Goal: Complete application form

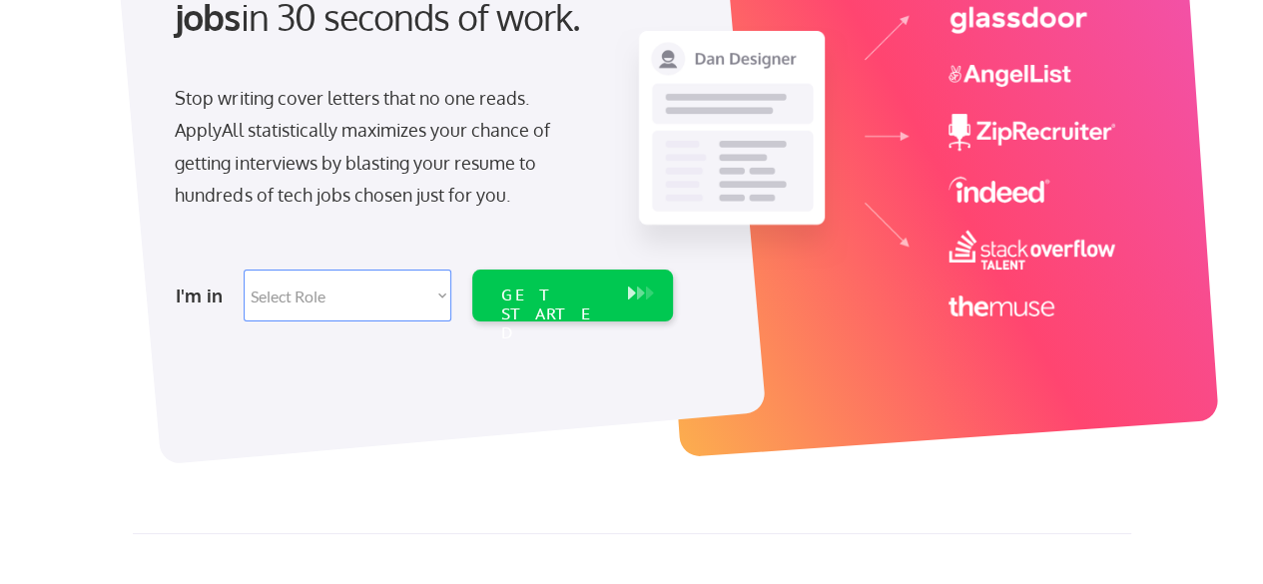
scroll to position [329, 0]
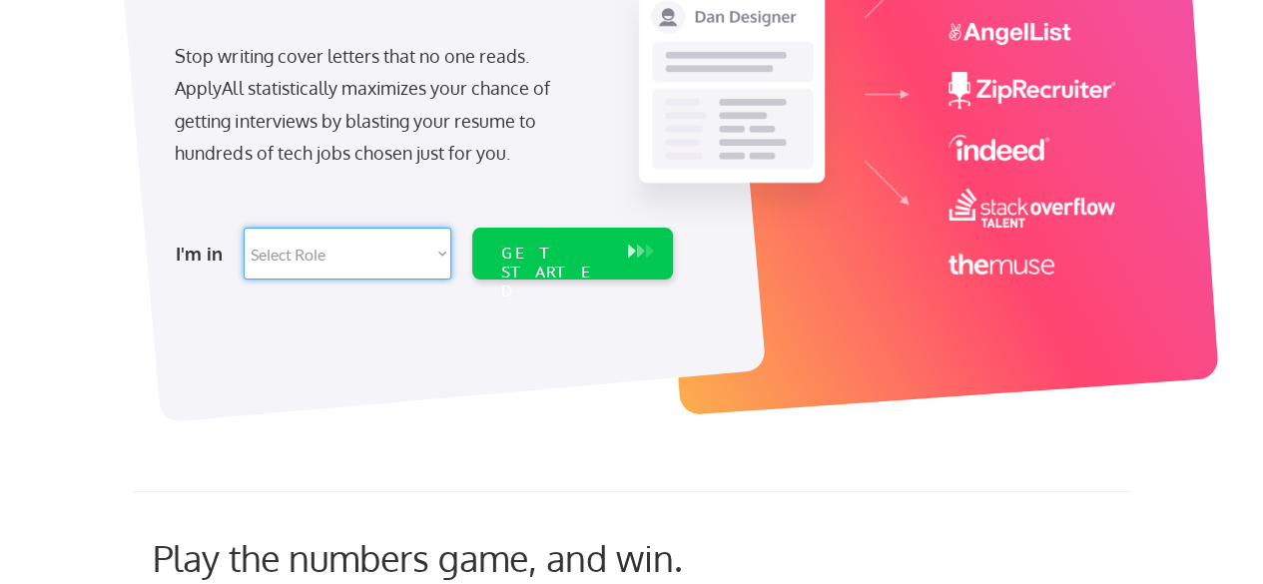
click at [433, 259] on select "Select Role Software Engineering Product Management Customer Success Sales UI/U…" at bounding box center [348, 254] width 208 height 52
select select ""marketing___comms""
click at [244, 228] on select "Select Role Software Engineering Product Management Customer Success Sales UI/U…" at bounding box center [348, 254] width 208 height 52
select select ""marketing___comms""
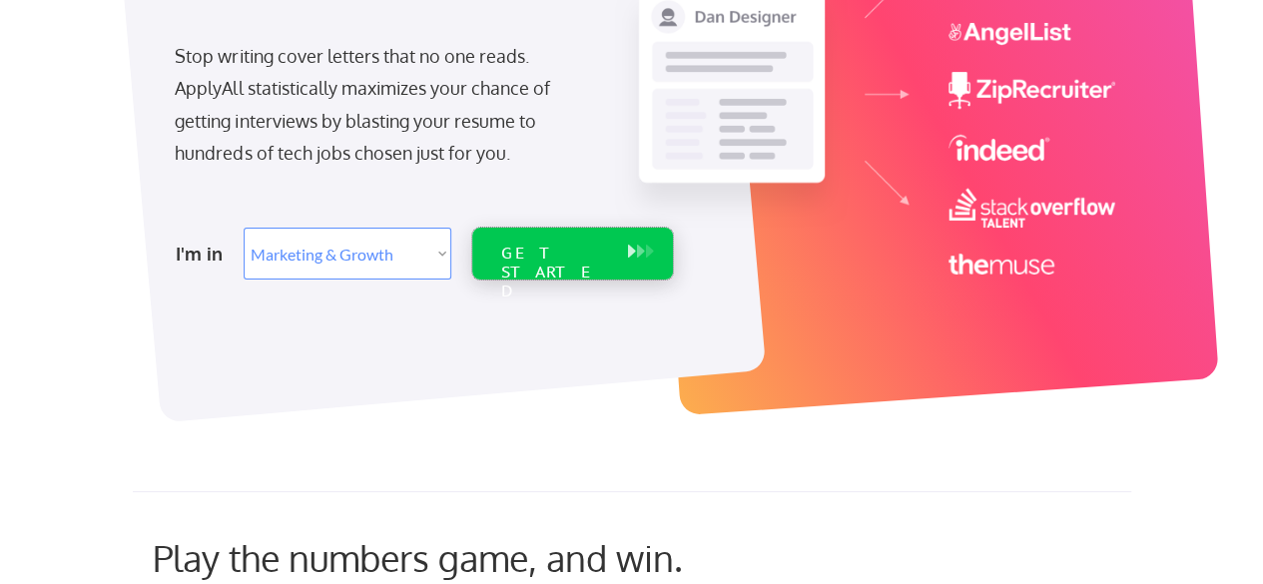
click at [524, 251] on div "GET STARTED" at bounding box center [553, 273] width 107 height 58
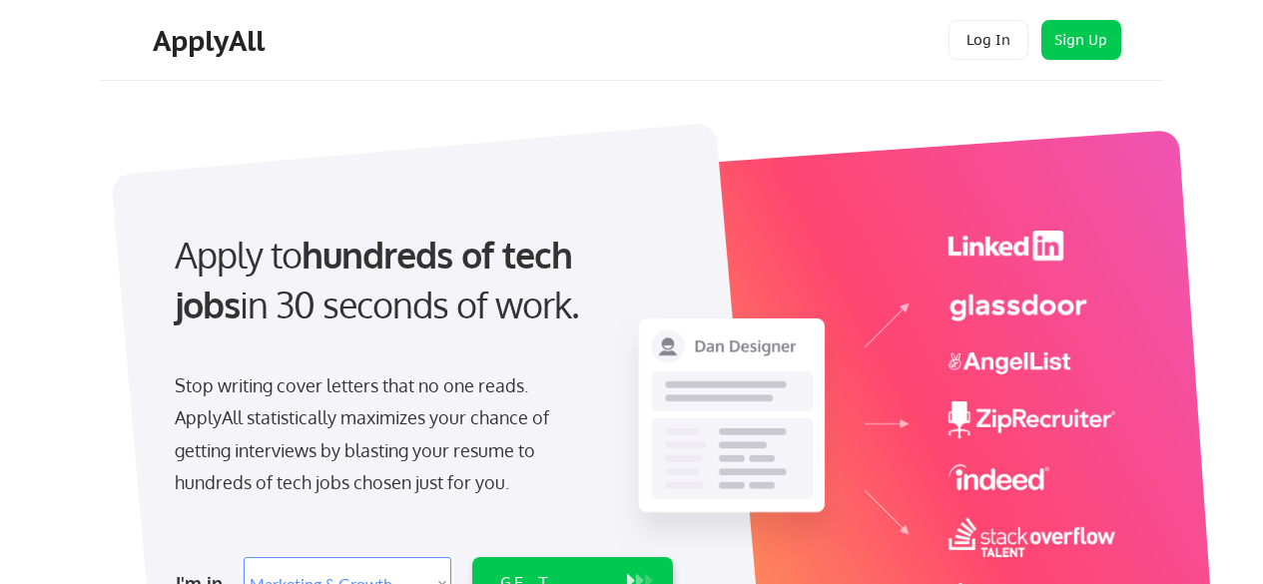
select select ""marketing___comms""
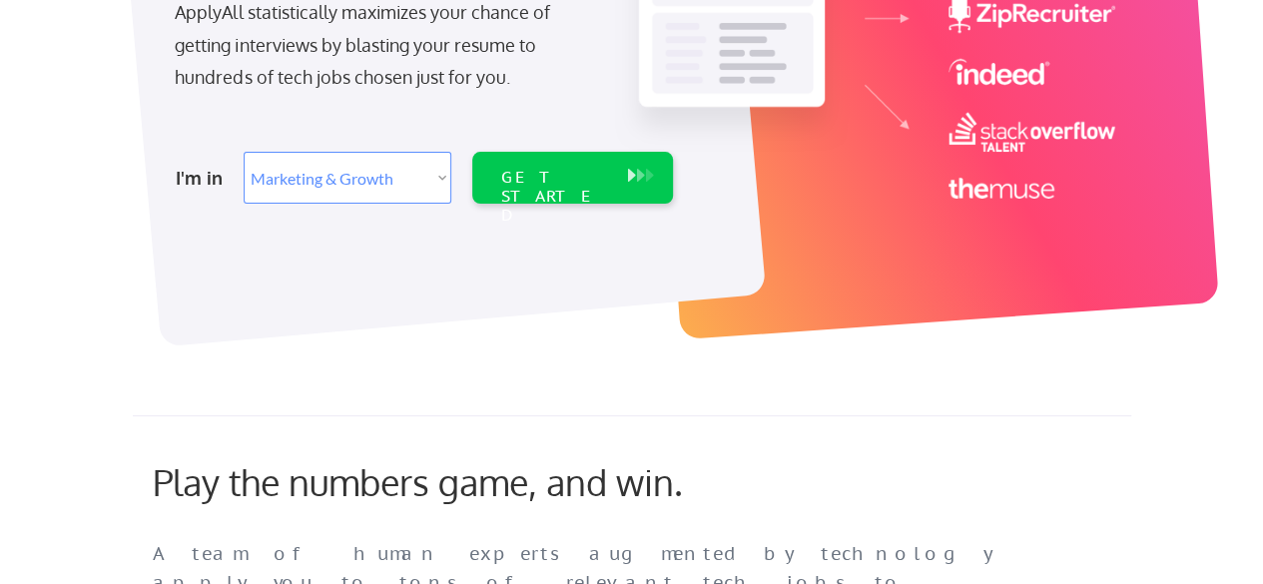
scroll to position [387, 0]
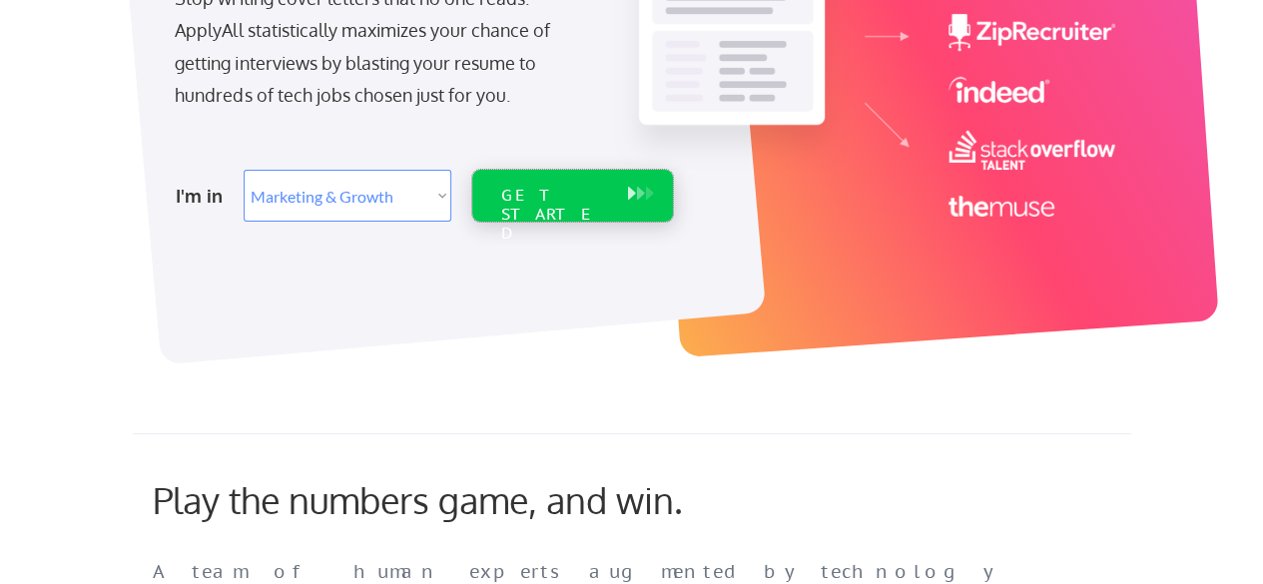
click at [565, 187] on div "GET STARTED" at bounding box center [553, 215] width 107 height 58
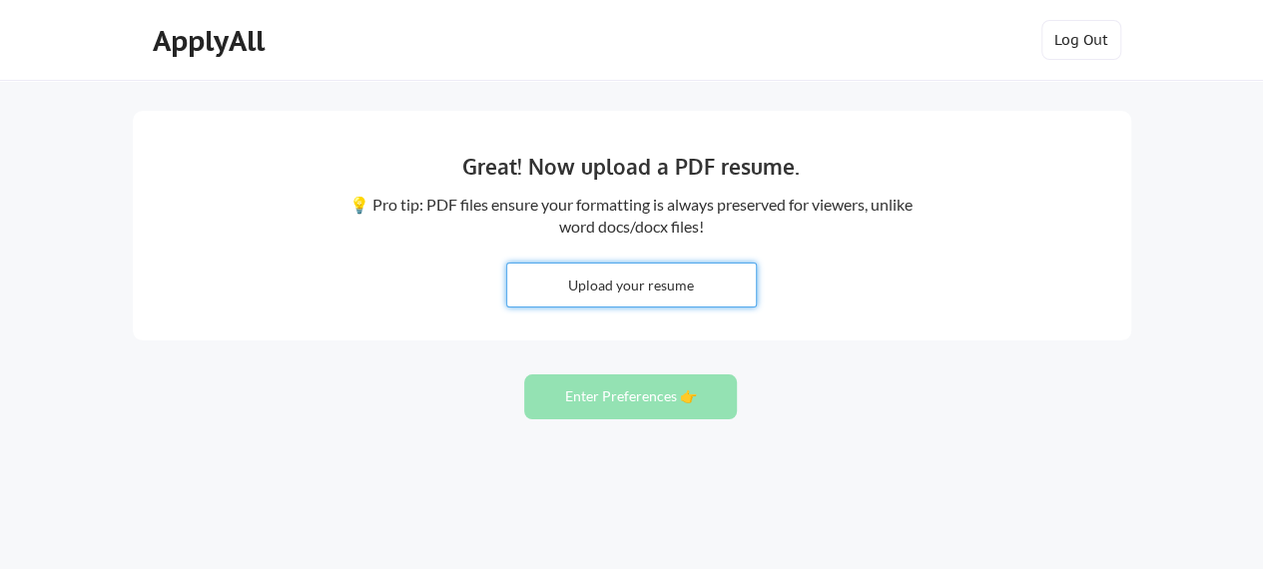
click at [589, 298] on input "file" at bounding box center [631, 284] width 249 height 43
type input "C:\fakepath\Senior Event Manager_T. Bennett.pdf"
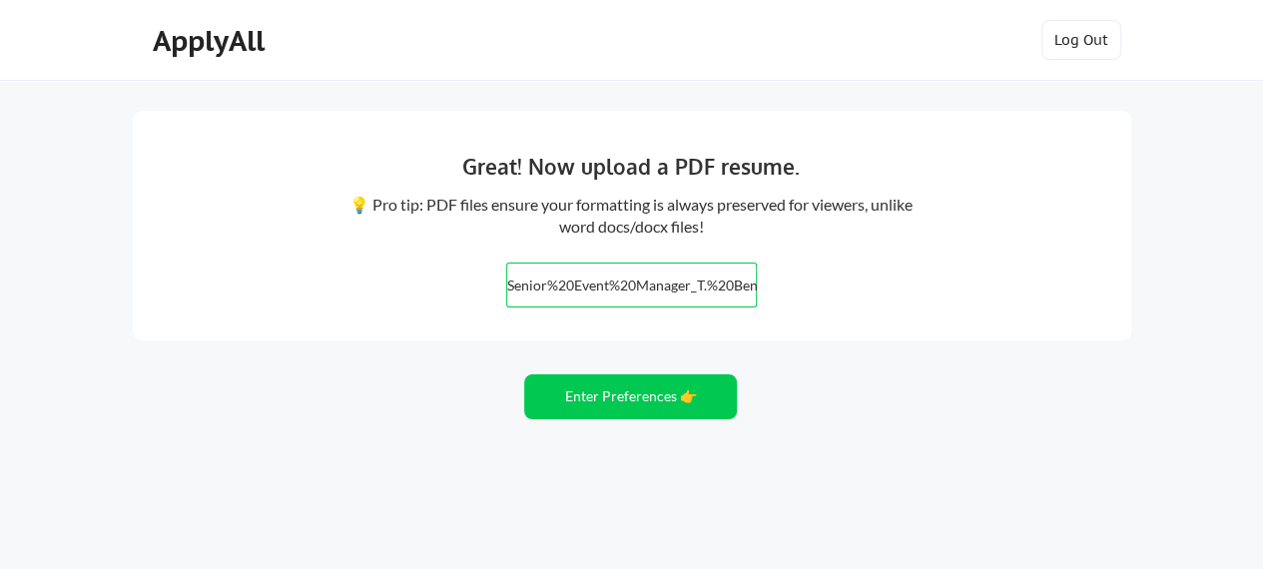
click at [574, 283] on input "file" at bounding box center [631, 284] width 249 height 43
type input "C:\fakepath\Senior Event Manager_T. Bennett.pdf"
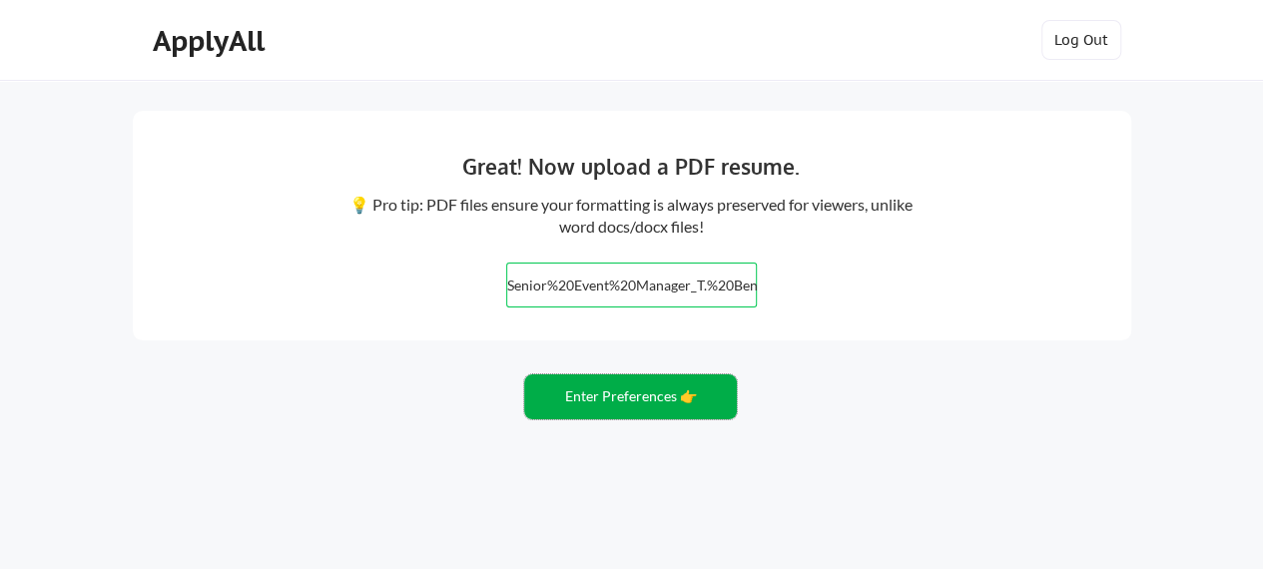
click at [659, 392] on button "Enter Preferences 👉" at bounding box center [630, 396] width 213 height 45
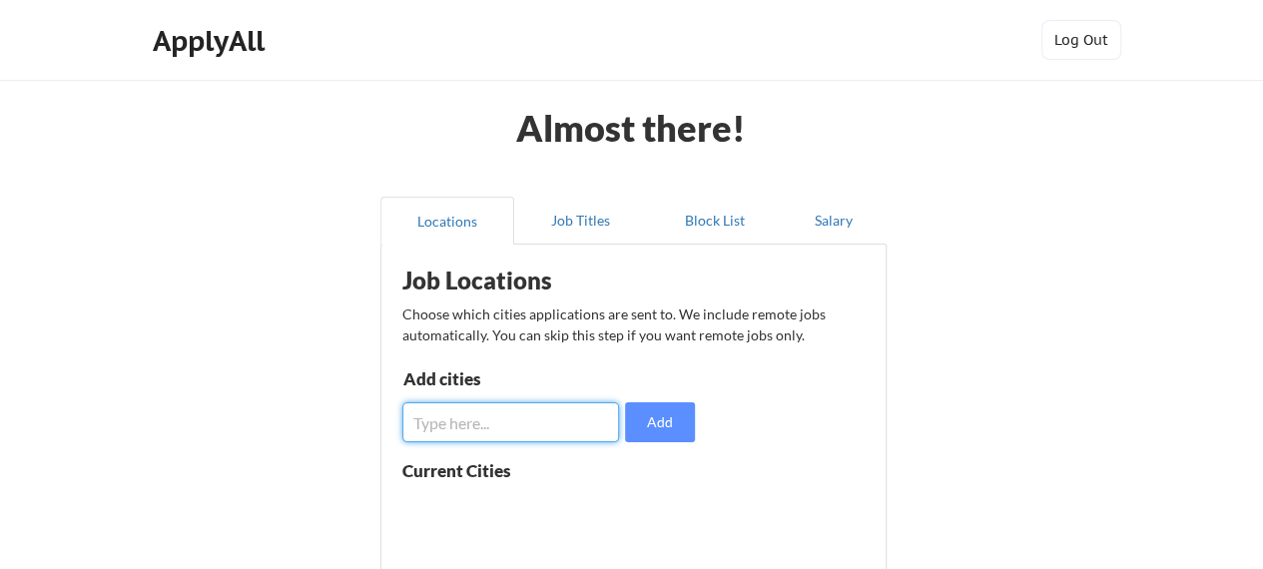
click at [521, 422] on input "input" at bounding box center [511, 422] width 218 height 40
type input "[US_STATE][GEOGRAPHIC_DATA], [GEOGRAPHIC_DATA]"
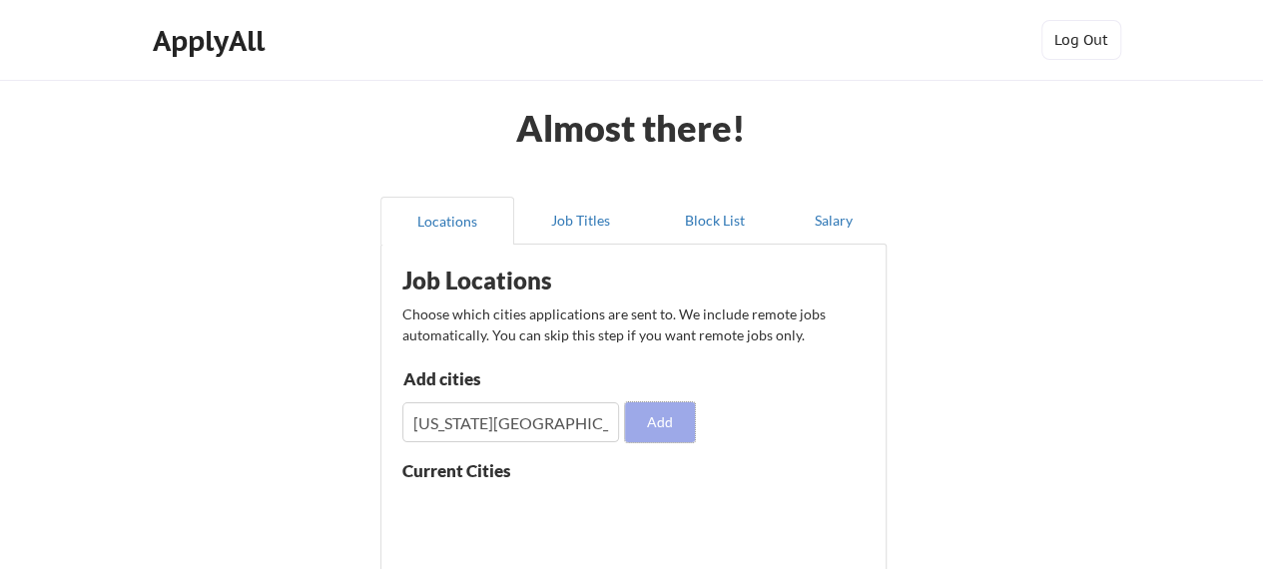
click at [645, 419] on button "Add" at bounding box center [660, 422] width 70 height 40
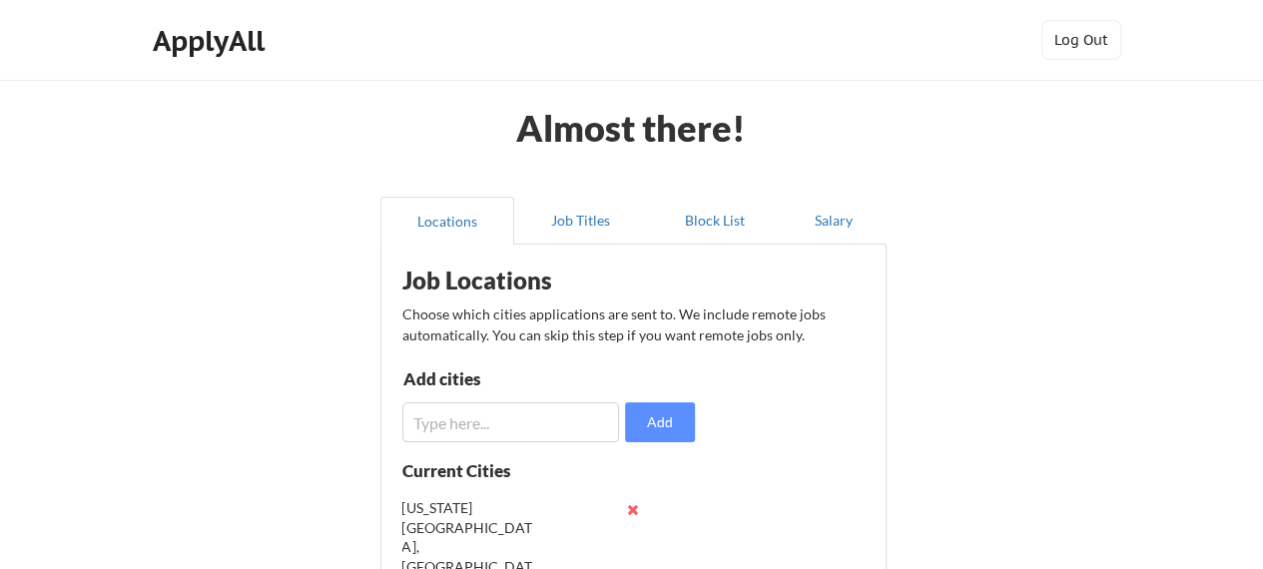
click at [542, 418] on input "input" at bounding box center [511, 422] width 218 height 40
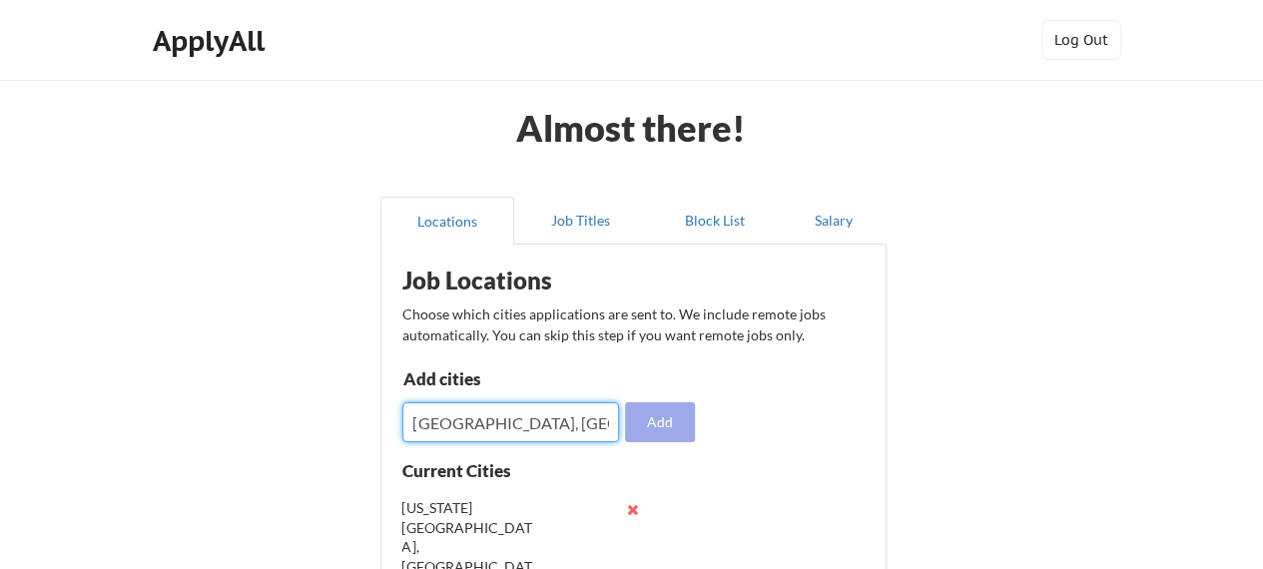
type input "[GEOGRAPHIC_DATA], [GEOGRAPHIC_DATA]"
click at [642, 428] on button "Add" at bounding box center [660, 422] width 70 height 40
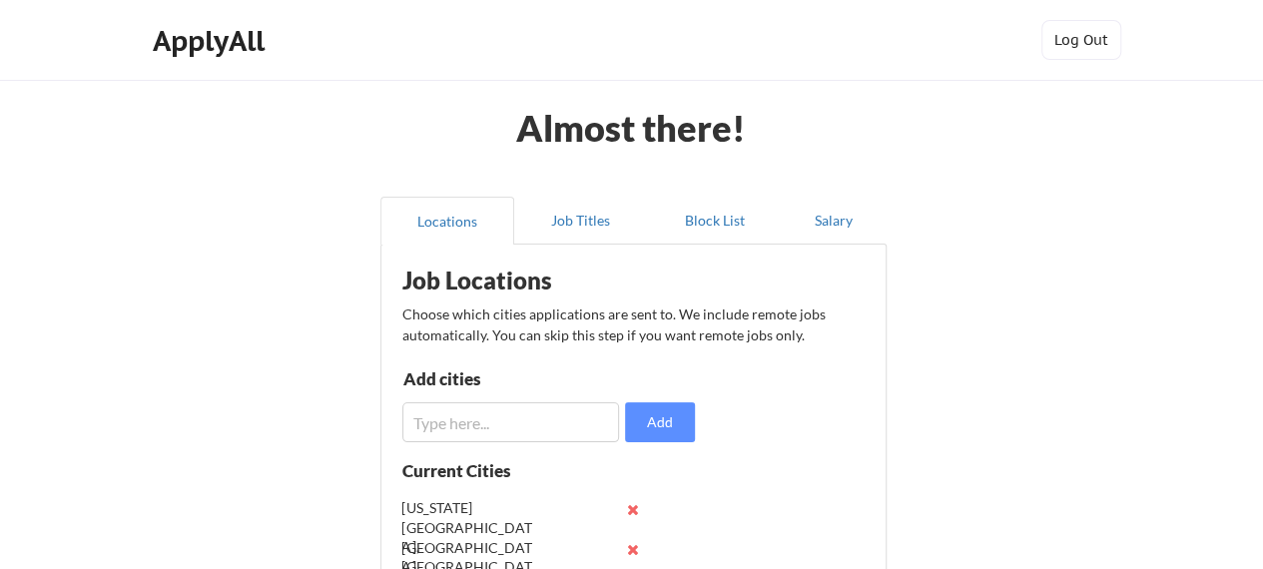
click at [541, 419] on input "input" at bounding box center [511, 422] width 218 height 40
type input "Remote"
click at [641, 420] on button "Add" at bounding box center [660, 422] width 70 height 40
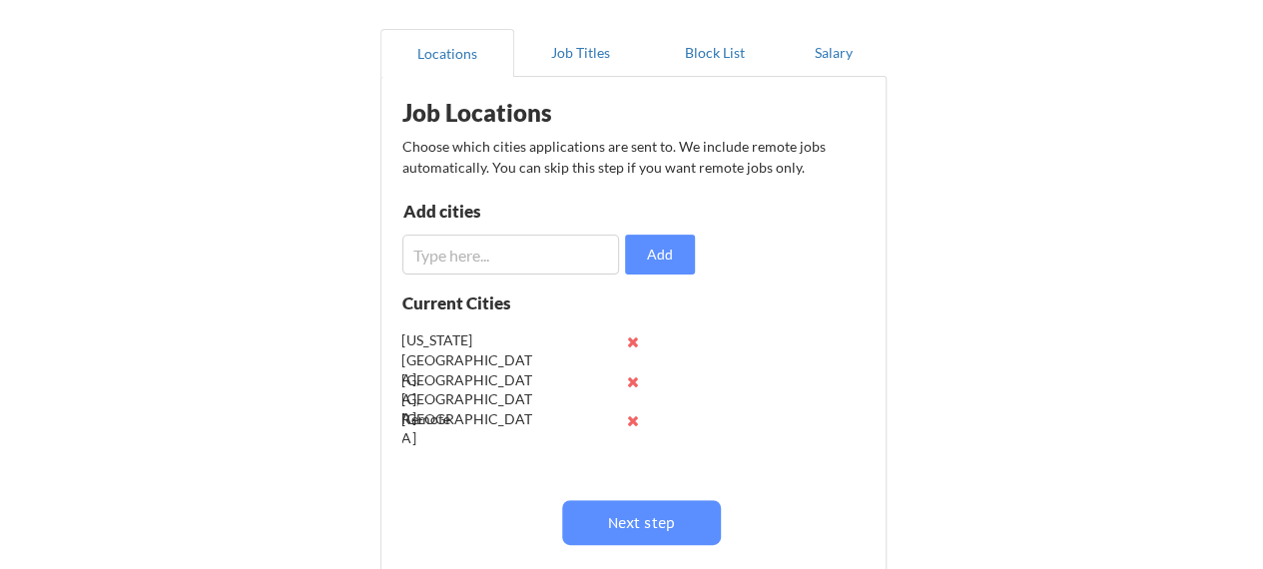
scroll to position [169, 0]
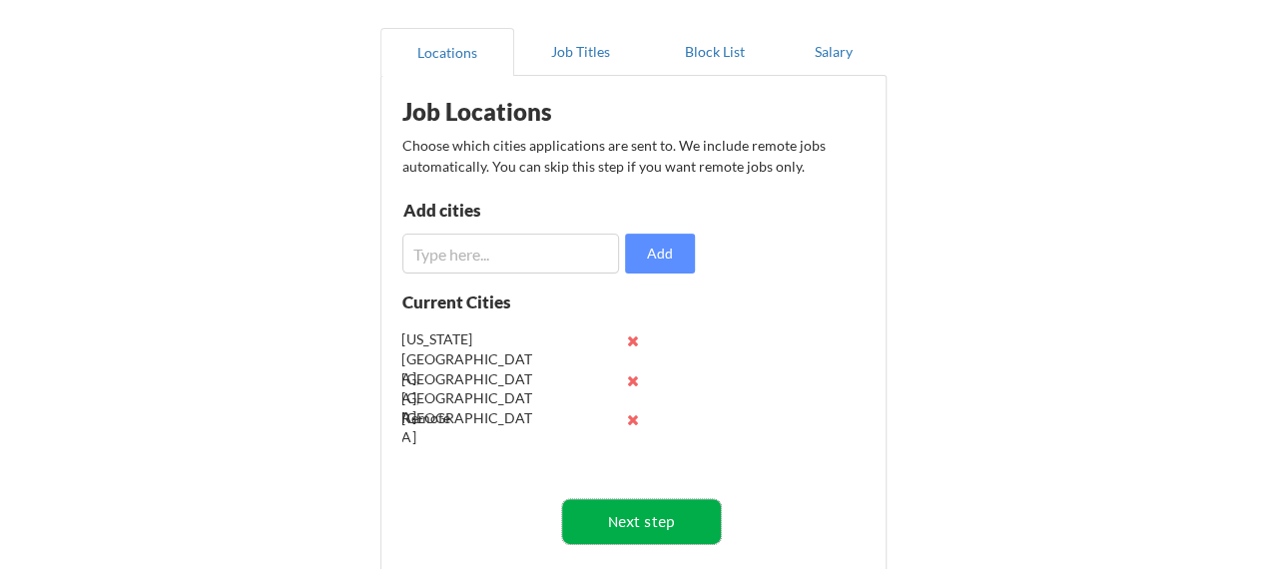
click at [649, 516] on button "Next step" at bounding box center [641, 521] width 159 height 45
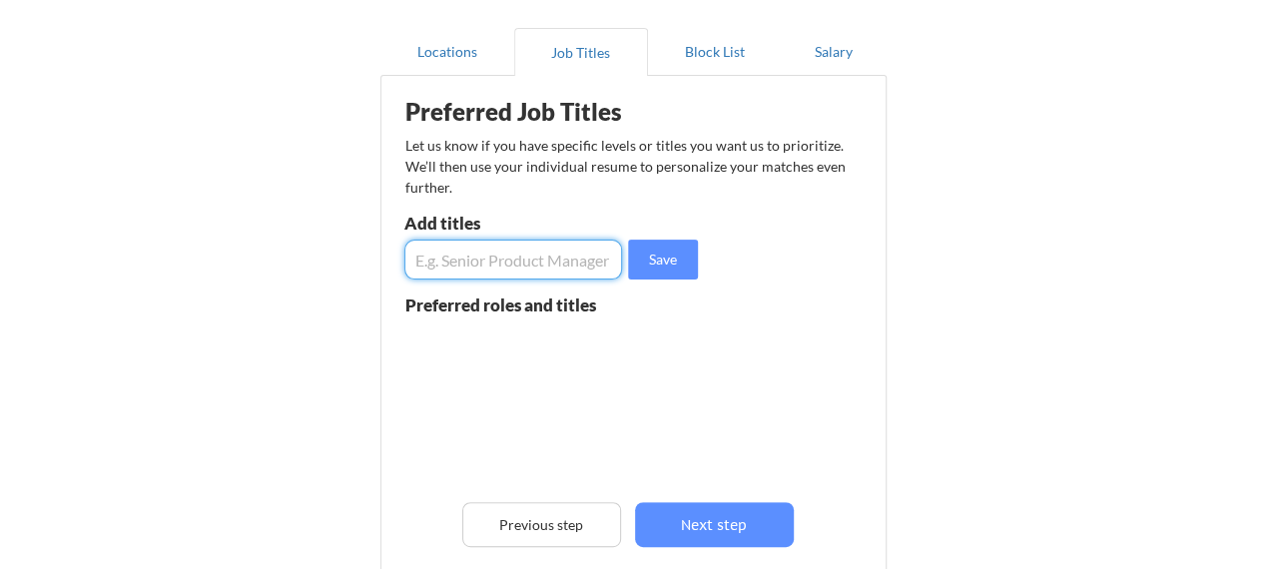
click at [461, 269] on input "input" at bounding box center [513, 260] width 219 height 40
type input "Senior Marketing Manager"
click at [673, 257] on button "Save" at bounding box center [663, 260] width 70 height 40
click at [531, 262] on input "input" at bounding box center [513, 260] width 219 height 40
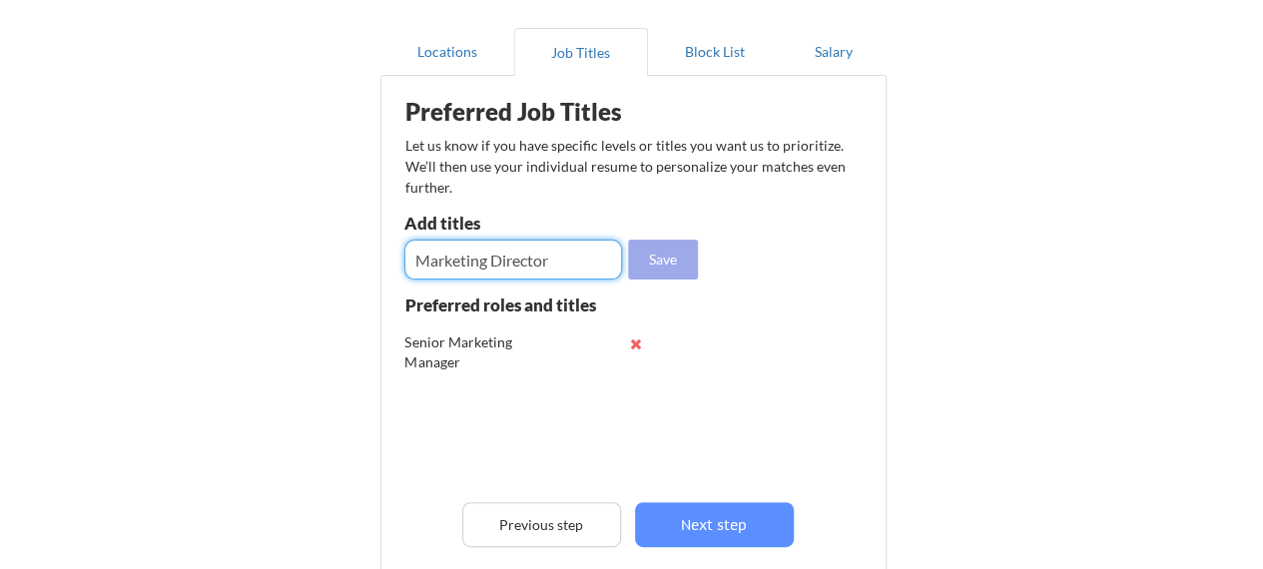
type input "Marketing Director"
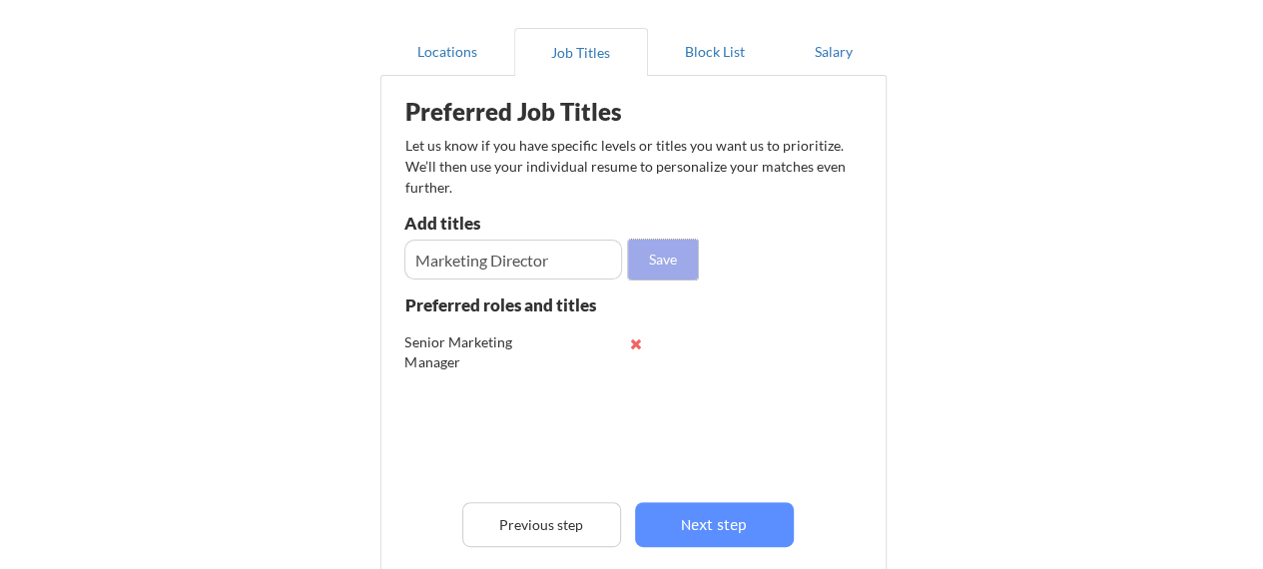
click at [641, 247] on button "Save" at bounding box center [663, 260] width 70 height 40
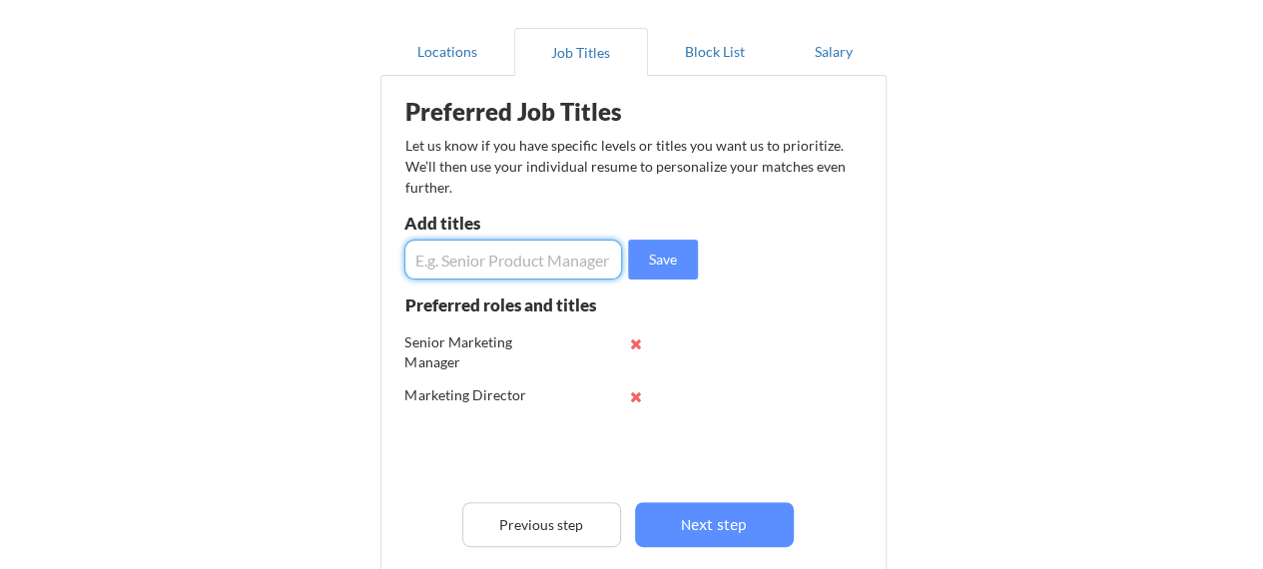
click at [523, 257] on input "input" at bounding box center [513, 260] width 219 height 40
type input "Events Director"
click at [638, 262] on button "Save" at bounding box center [663, 260] width 70 height 40
click at [553, 260] on input "input" at bounding box center [513, 260] width 219 height 40
click at [416, 255] on input "input" at bounding box center [513, 260] width 219 height 40
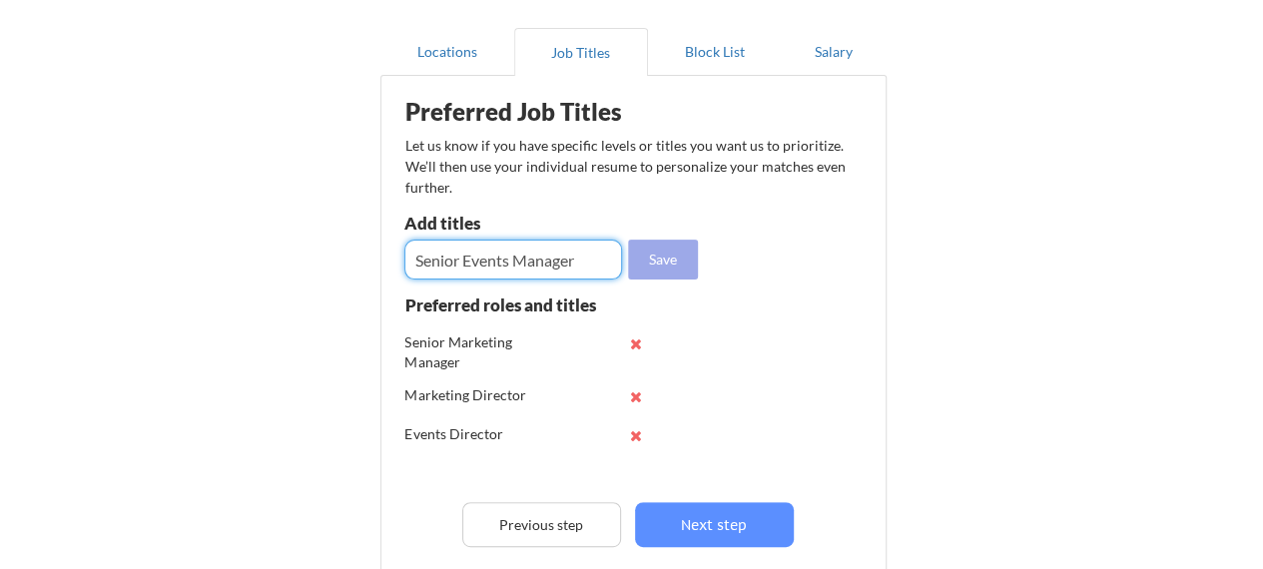
type input "Senior Events Manager"
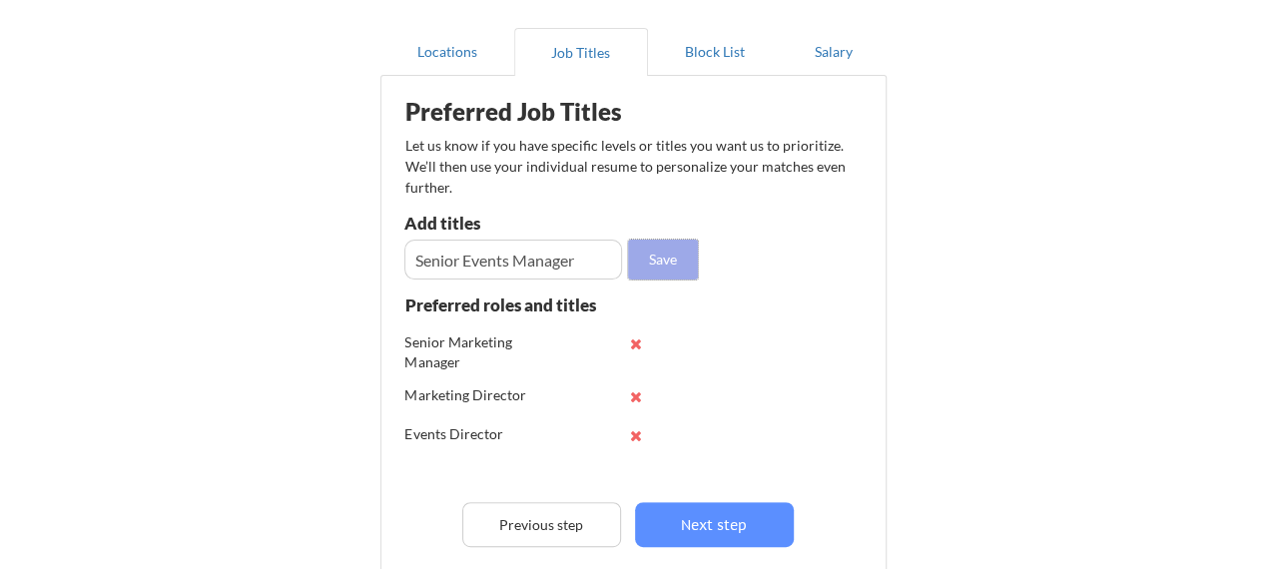
click at [671, 264] on button "Save" at bounding box center [663, 260] width 70 height 40
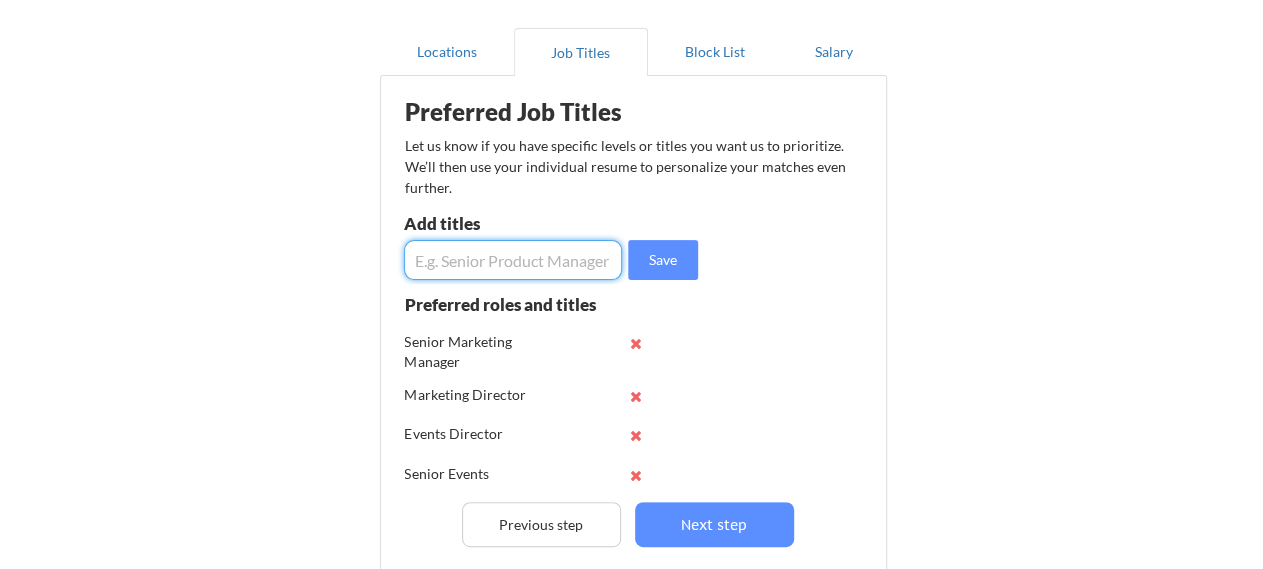
click at [493, 266] on input "input" at bounding box center [513, 260] width 219 height 40
type input "Project Manager"
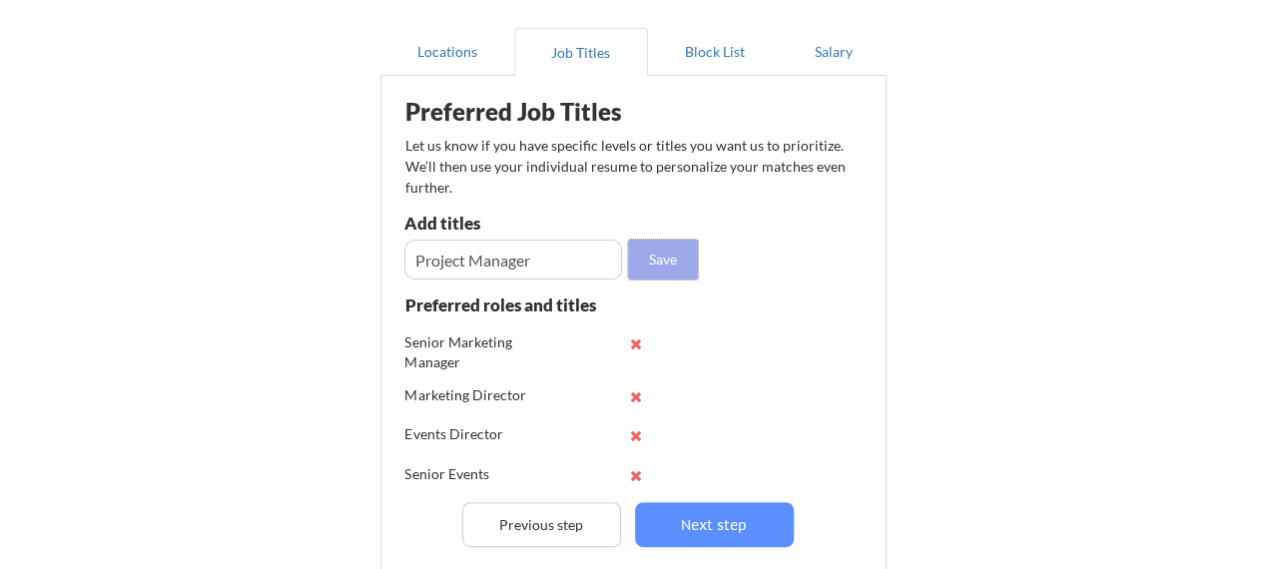
click at [633, 266] on button "Save" at bounding box center [663, 260] width 70 height 40
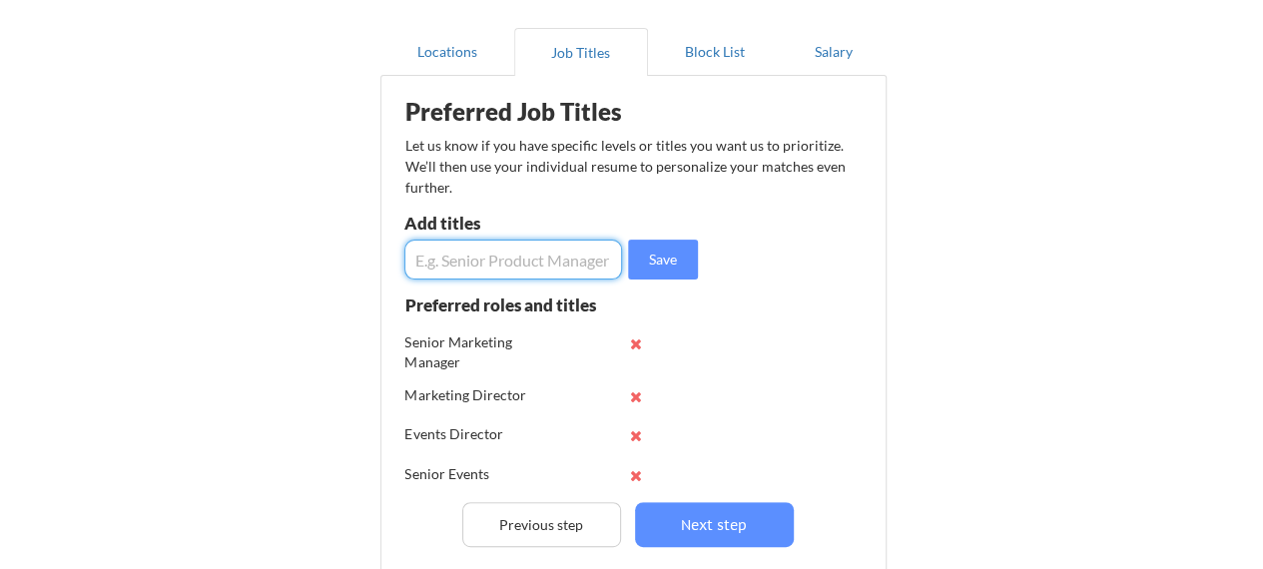
click at [451, 251] on input "input" at bounding box center [513, 260] width 219 height 40
type input "Account Manager"
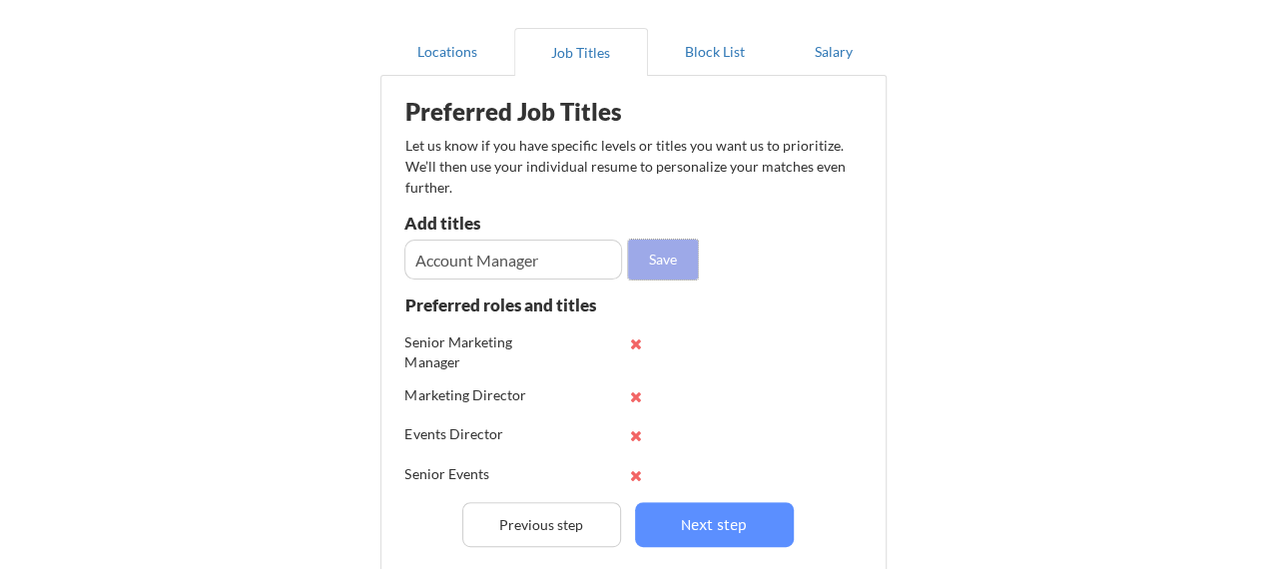
click at [653, 264] on button "Save" at bounding box center [663, 260] width 70 height 40
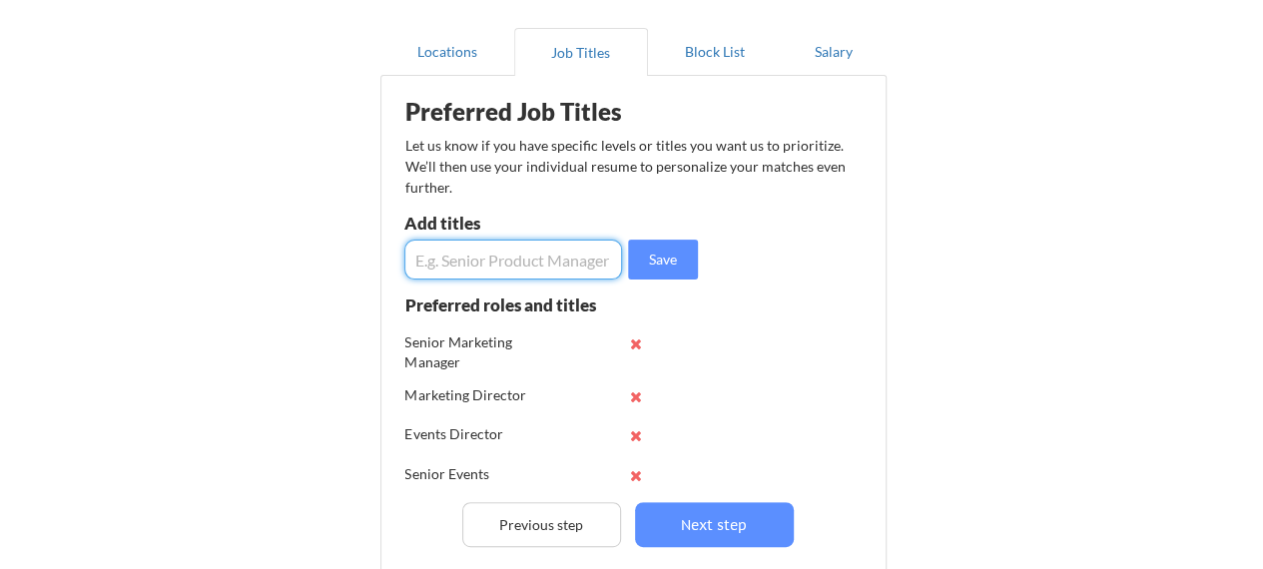
click at [521, 257] on input "input" at bounding box center [513, 260] width 219 height 40
type input "Strategic Partnerships Manager"
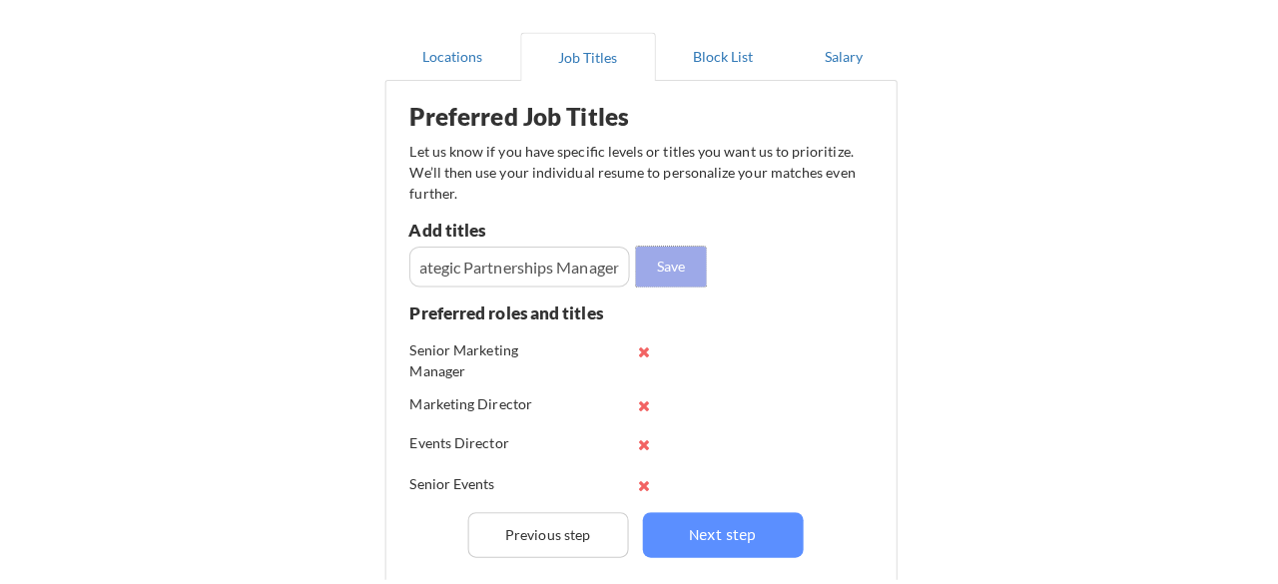
scroll to position [0, 0]
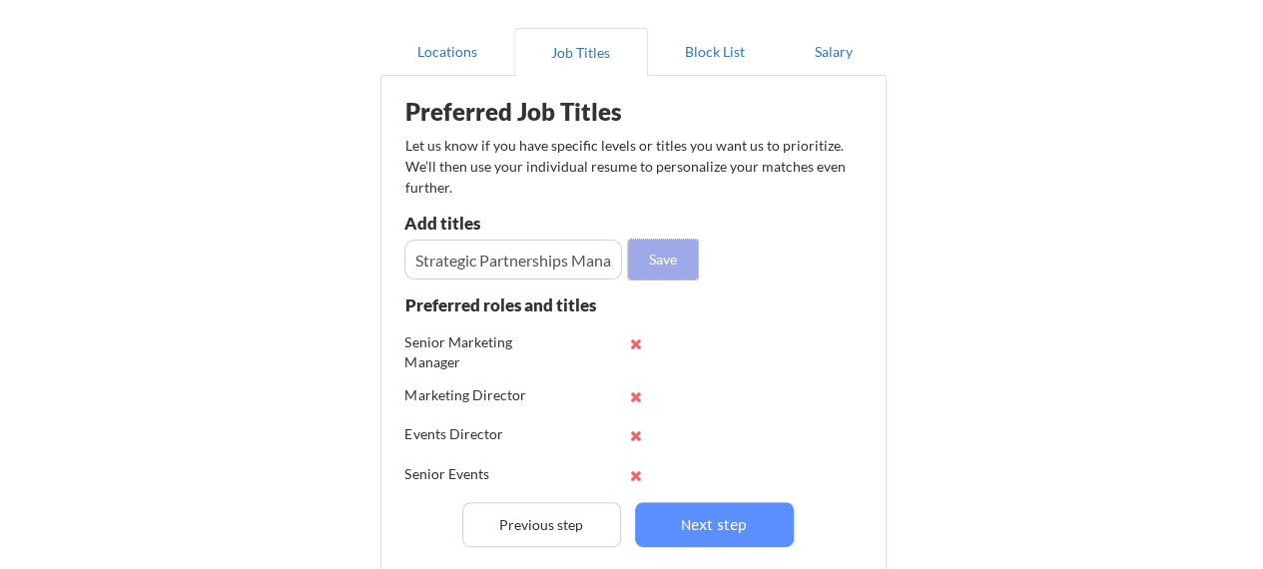
click at [660, 262] on button "Save" at bounding box center [663, 260] width 70 height 40
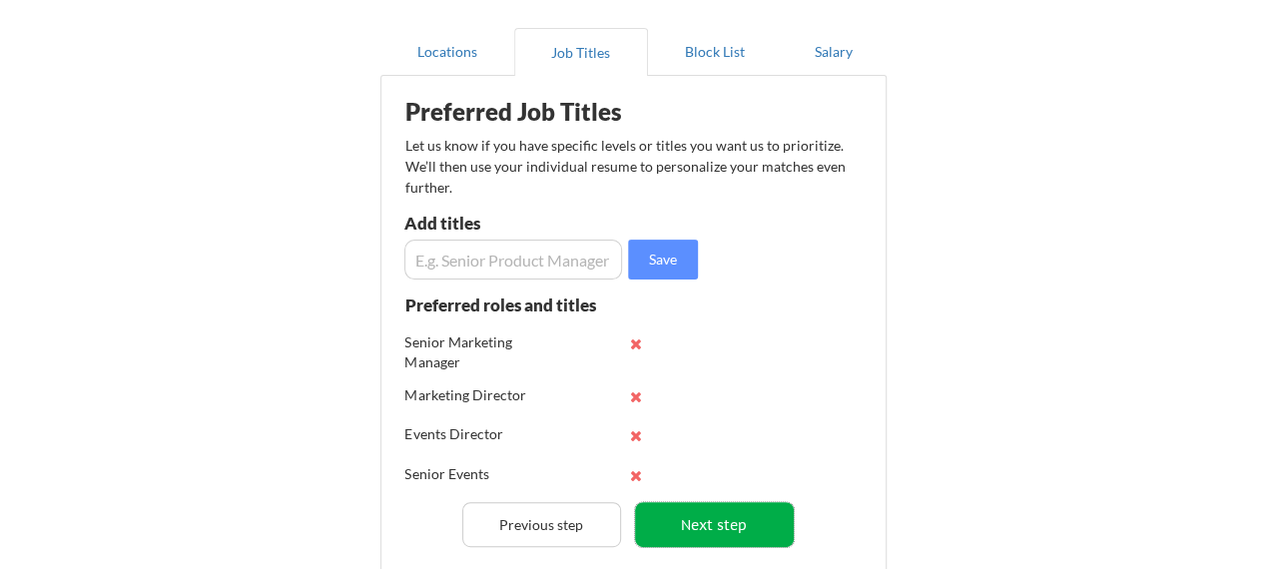
click at [694, 526] on button "Next step" at bounding box center [714, 524] width 159 height 45
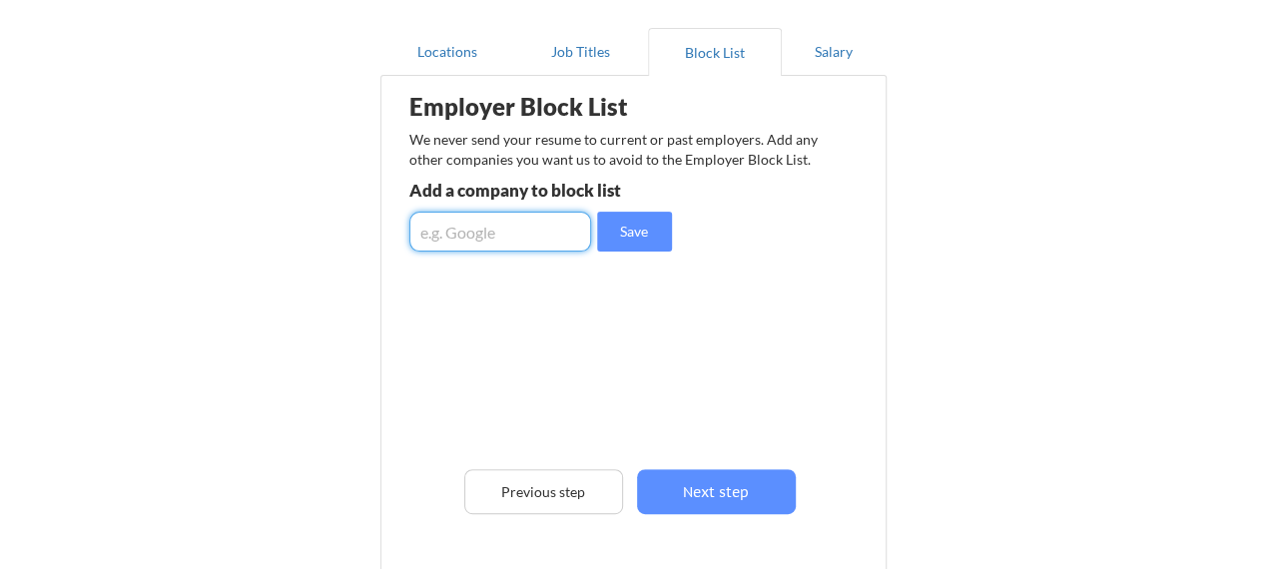
click at [521, 247] on input "input" at bounding box center [500, 232] width 182 height 40
type input "A"
type input "Oracle"
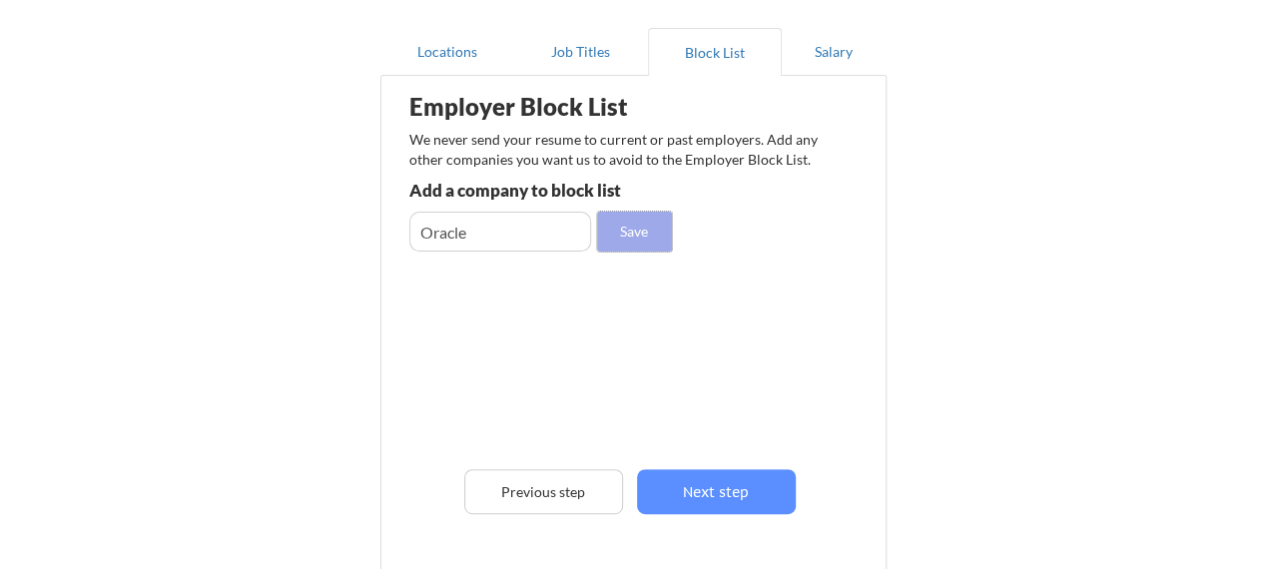
click at [631, 242] on button "Save" at bounding box center [634, 232] width 75 height 40
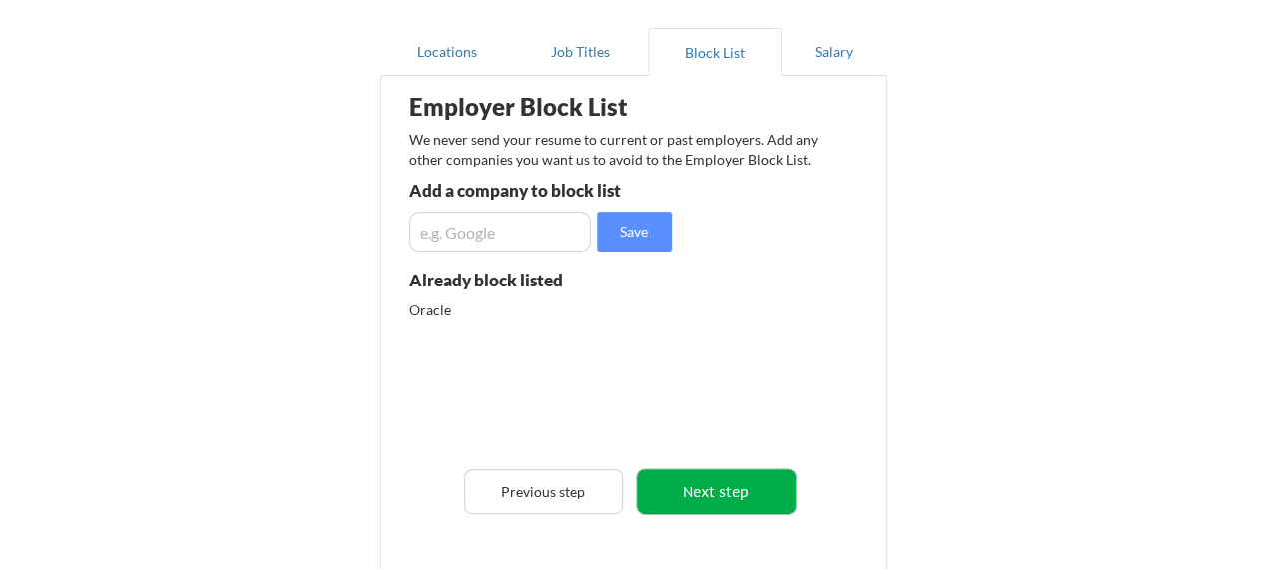
click at [712, 484] on button "Next step" at bounding box center [716, 491] width 159 height 45
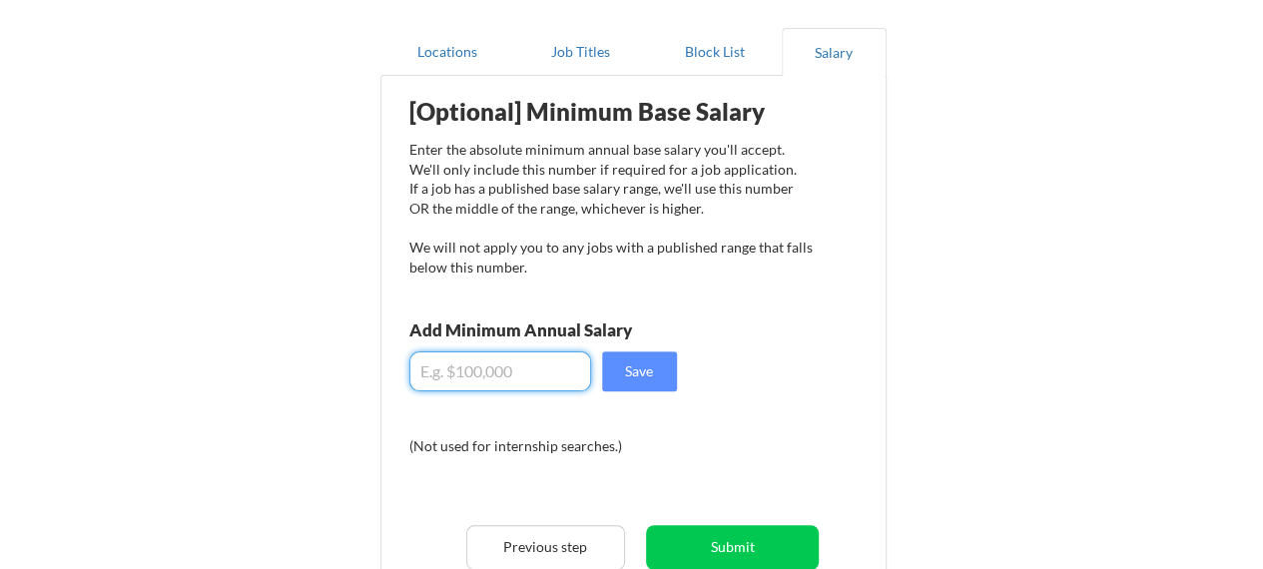
click at [489, 370] on input "input" at bounding box center [500, 371] width 182 height 40
click at [461, 370] on input "input" at bounding box center [500, 371] width 182 height 40
click at [426, 372] on input "input" at bounding box center [500, 371] width 182 height 40
type input "$130,000"
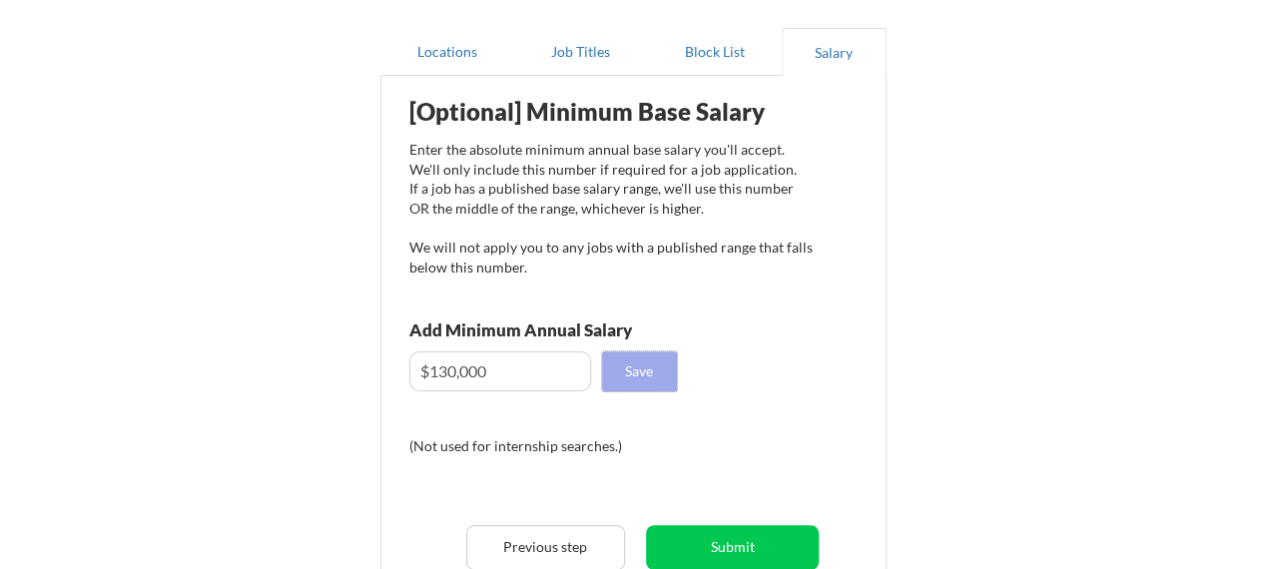
click at [632, 370] on button "Save" at bounding box center [639, 371] width 75 height 40
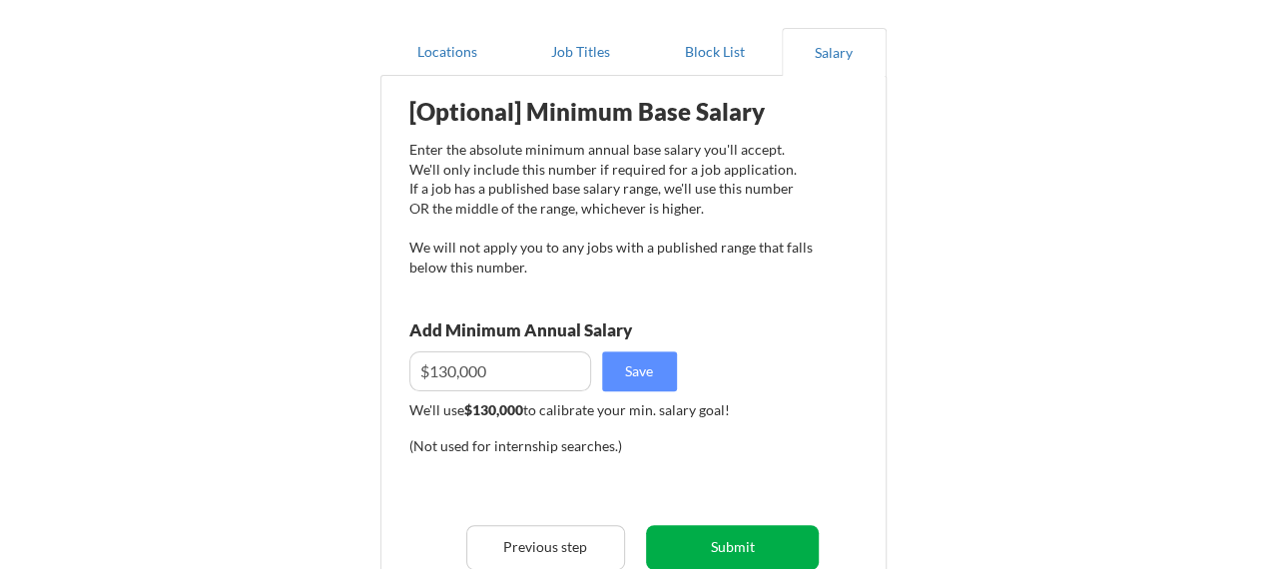
click at [739, 547] on button "Submit" at bounding box center [732, 547] width 173 height 45
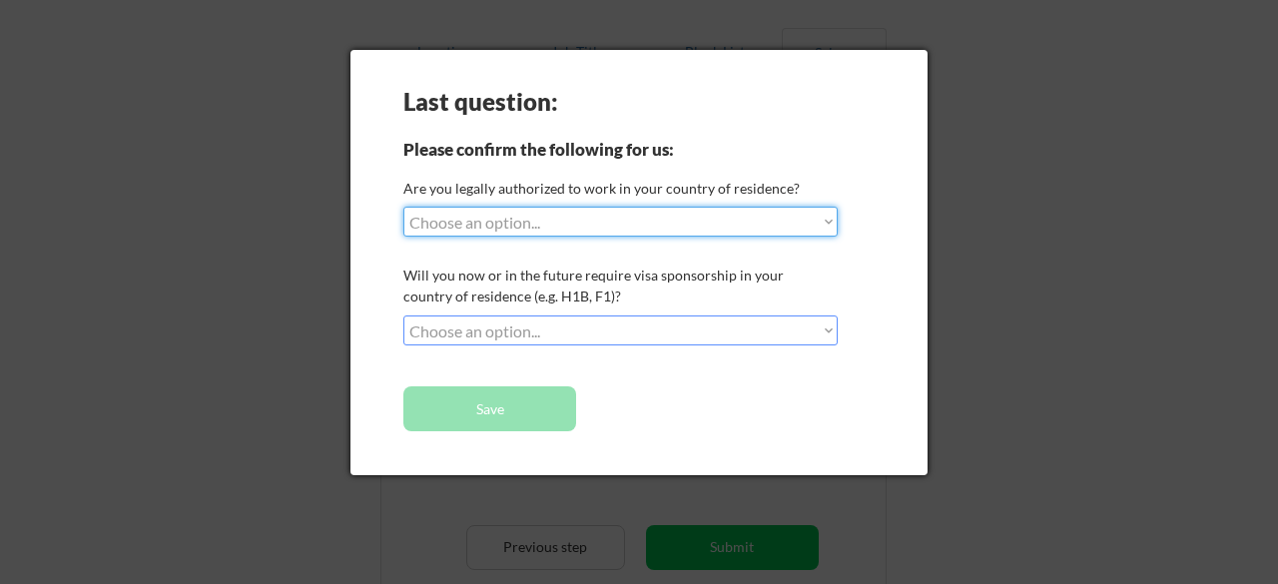
click at [685, 220] on select "Choose an option... Yes, I am a [DEMOGRAPHIC_DATA] Citizen Yes, I am a [DEMOGRA…" at bounding box center [620, 222] width 434 height 30
click at [403, 207] on select "Choose an option... Yes, I am a [DEMOGRAPHIC_DATA] Citizen Yes, I am a [DEMOGRA…" at bounding box center [620, 222] width 434 height 30
click at [632, 220] on select "Choose an option... Yes, I am a [DEMOGRAPHIC_DATA] Citizen Yes, I am a [DEMOGRA…" at bounding box center [620, 222] width 434 height 30
click at [403, 207] on select "Choose an option... Yes, I am a [DEMOGRAPHIC_DATA] Citizen Yes, I am a [DEMOGRA…" at bounding box center [620, 222] width 434 height 30
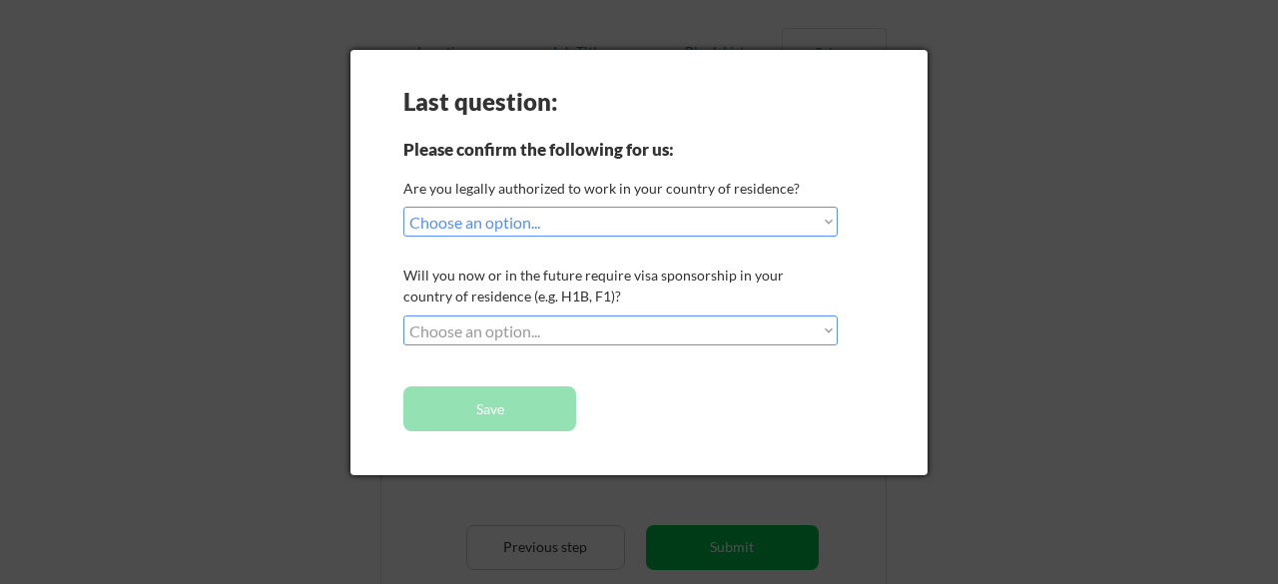
select select ""PLACEHOLDER_1427118222253""
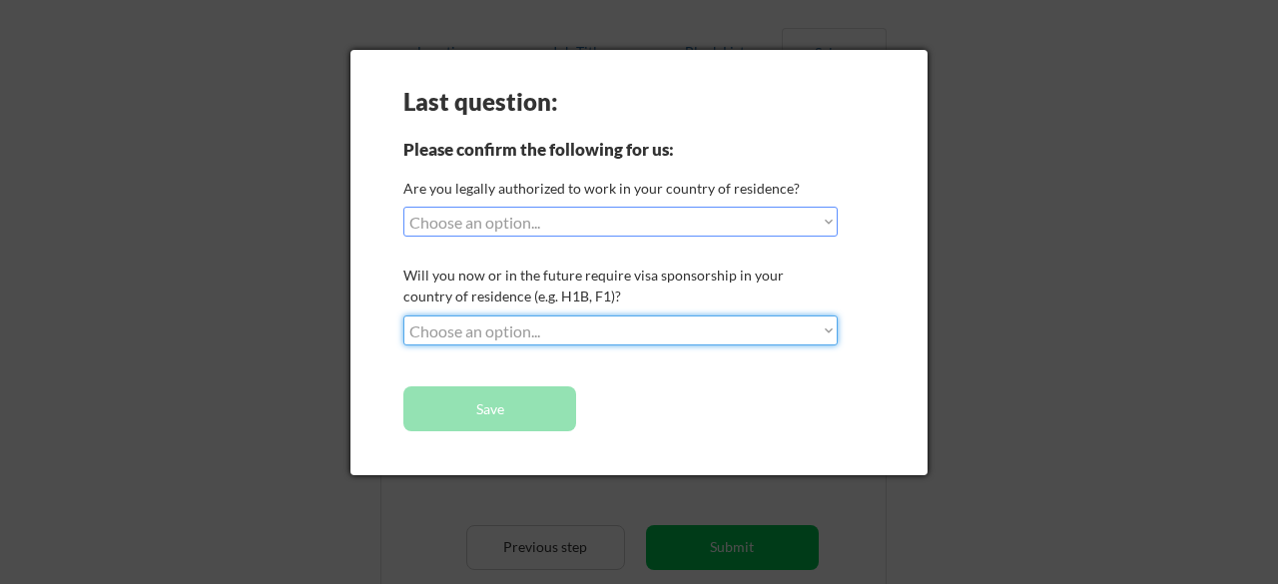
click at [620, 322] on select "Choose an option... No, I will not need sponsorship Yes, I will need sponsorship" at bounding box center [620, 330] width 434 height 30
select select ""no__i_will_not_need_sponsorship""
click at [403, 315] on select "Choose an option... No, I will not need sponsorship Yes, I will need sponsorship" at bounding box center [620, 330] width 434 height 30
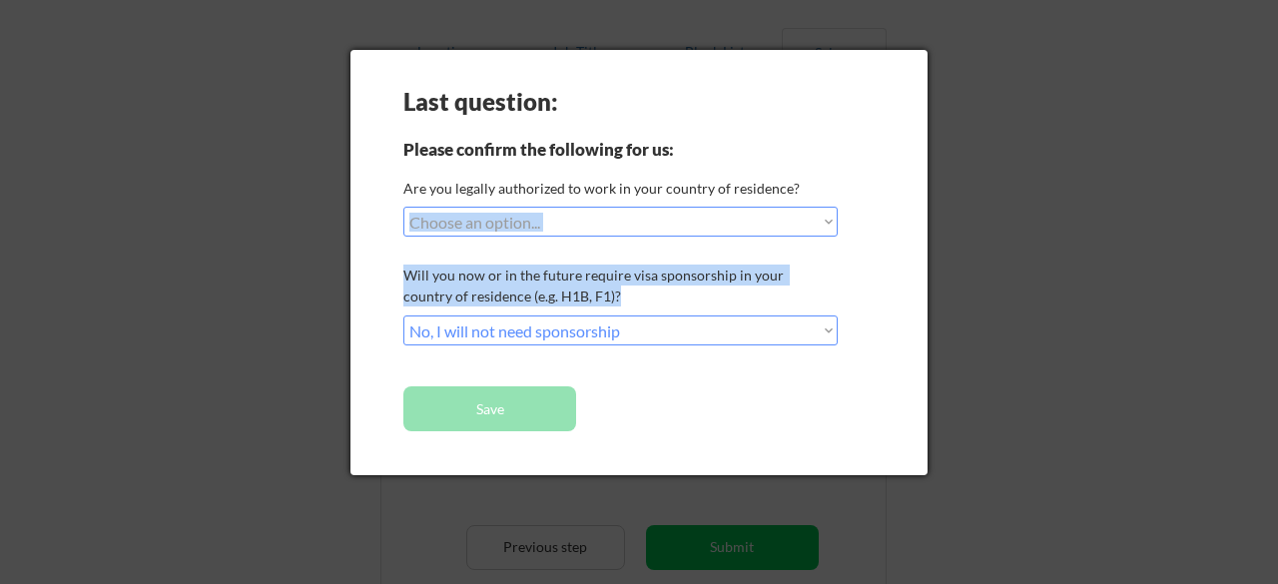
drag, startPoint x: 514, startPoint y: 242, endPoint x: 510, endPoint y: 229, distance: 13.6
click at [510, 229] on div "Last question: Please confirm the following for us: Are you legally authorized …" at bounding box center [638, 262] width 577 height 425
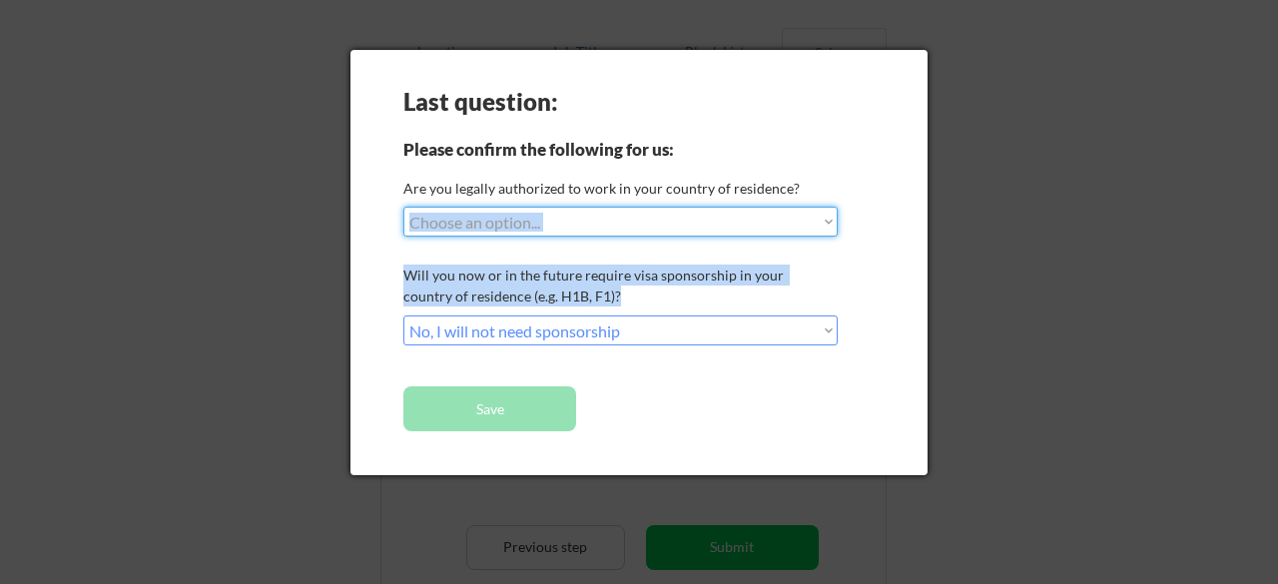
click at [510, 229] on select "Choose an option... Yes, I am a [DEMOGRAPHIC_DATA] Citizen Yes, I am a [DEMOGRA…" at bounding box center [620, 222] width 434 height 30
click at [403, 207] on select "Choose an option... Yes, I am a [DEMOGRAPHIC_DATA] Citizen Yes, I am a [DEMOGRA…" at bounding box center [620, 222] width 434 height 30
click at [812, 217] on select "Choose an option... Yes, I am a [DEMOGRAPHIC_DATA] Citizen Yes, I am a [DEMOGRA…" at bounding box center [620, 222] width 434 height 30
click at [403, 207] on select "Choose an option... Yes, I am a [DEMOGRAPHIC_DATA] Citizen Yes, I am a [DEMOGRA…" at bounding box center [620, 222] width 434 height 30
click at [550, 224] on select "Choose an option... Yes, I am a [DEMOGRAPHIC_DATA] Citizen Yes, I am a [DEMOGRA…" at bounding box center [620, 222] width 434 height 30
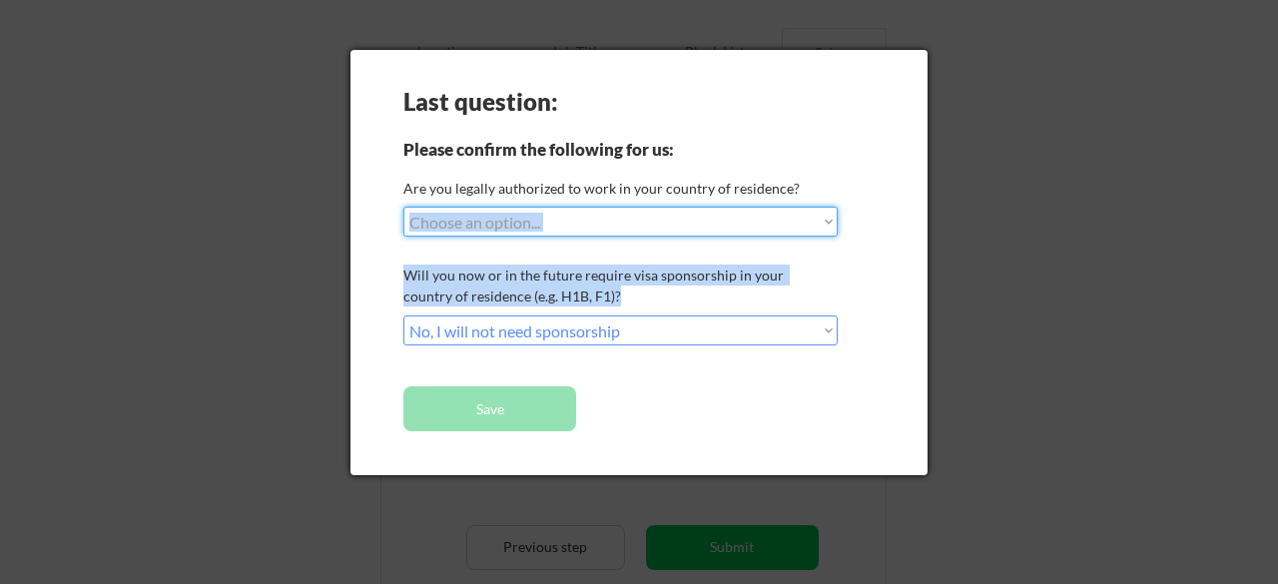
click at [403, 207] on select "Choose an option... Yes, I am a [DEMOGRAPHIC_DATA] Citizen Yes, I am a [DEMOGRA…" at bounding box center [620, 222] width 434 height 30
click at [545, 232] on select "Choose an option... Yes, I am a [DEMOGRAPHIC_DATA] Citizen Yes, I am a [DEMOGRA…" at bounding box center [620, 222] width 434 height 30
click at [403, 207] on select "Choose an option... Yes, I am a [DEMOGRAPHIC_DATA] Citizen Yes, I am a [DEMOGRA…" at bounding box center [620, 222] width 434 height 30
click at [543, 209] on select "Choose an option... Yes, I am a [DEMOGRAPHIC_DATA] Citizen Yes, I am a [DEMOGRA…" at bounding box center [620, 222] width 434 height 30
click at [403, 207] on select "Choose an option... Yes, I am a [DEMOGRAPHIC_DATA] Citizen Yes, I am a [DEMOGRA…" at bounding box center [620, 222] width 434 height 30
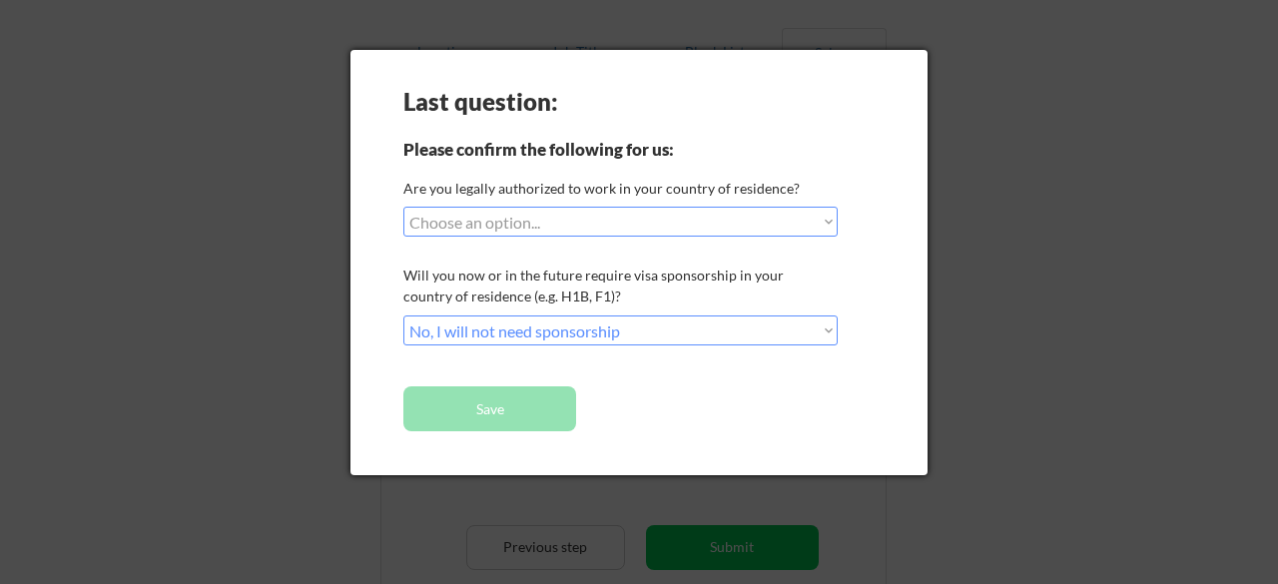
click at [656, 374] on div "Last question: Please confirm the following for us: Are you legally authorized …" at bounding box center [638, 262] width 577 height 425
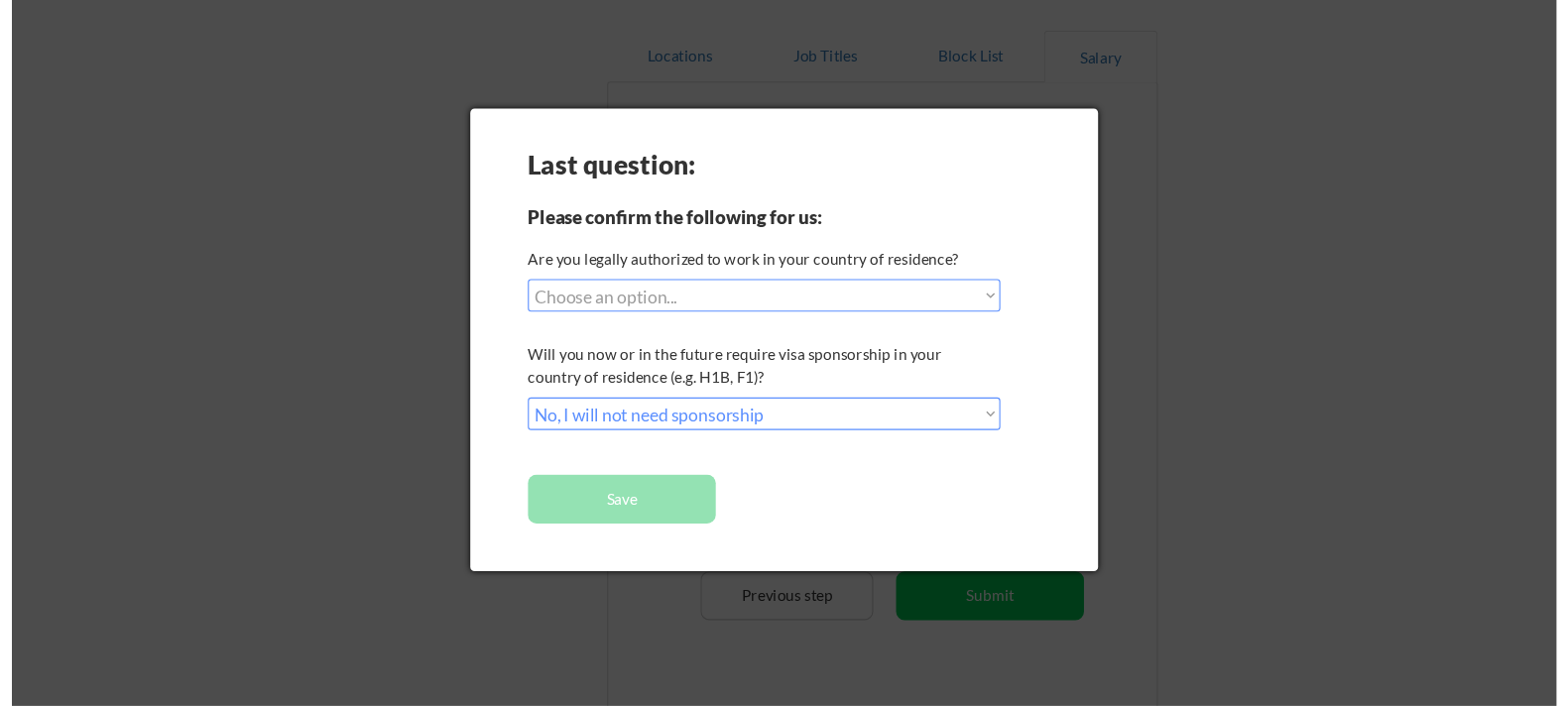
scroll to position [169, 0]
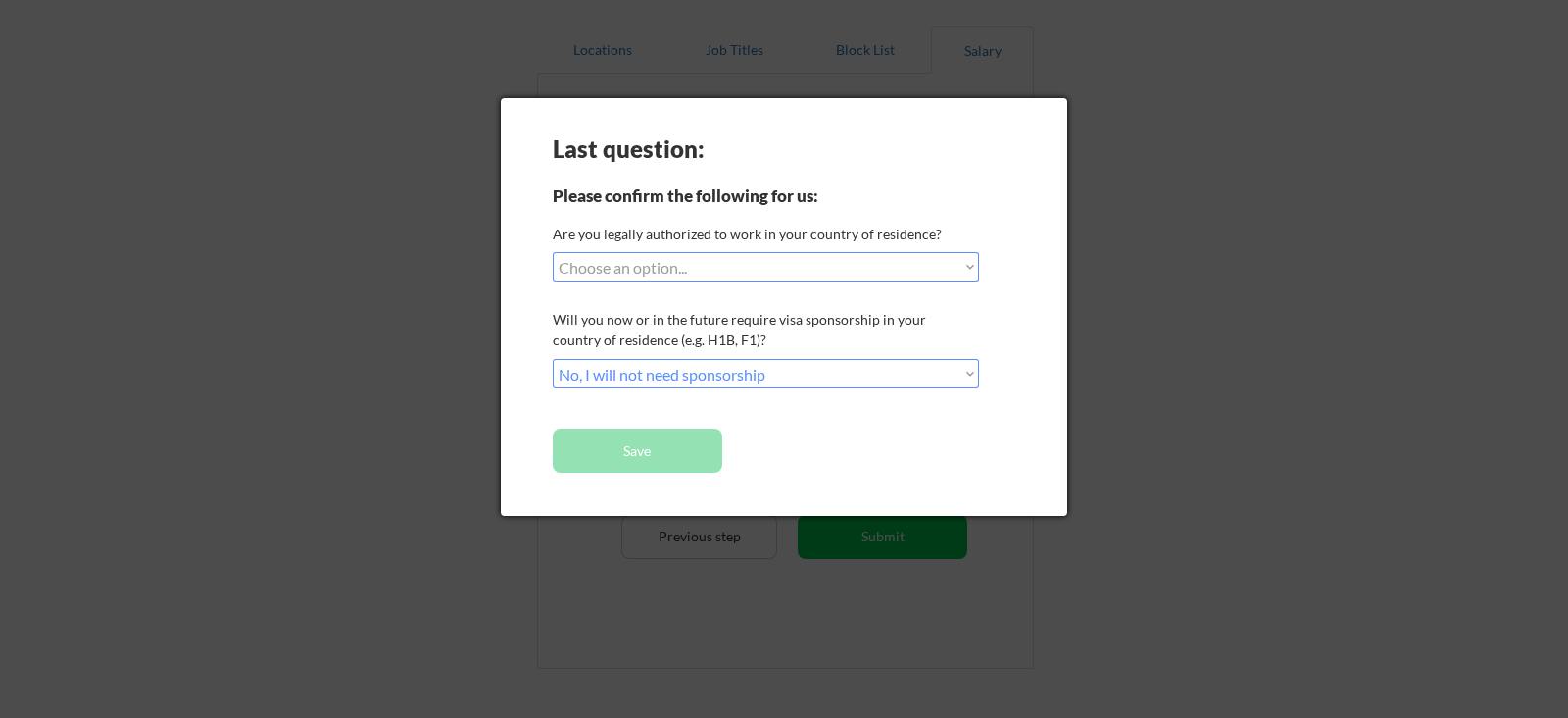
drag, startPoint x: 1146, startPoint y: 1, endPoint x: 1100, endPoint y: 279, distance: 281.8
click at [1100, 279] on div at bounding box center [784, 359] width 1568 height 718
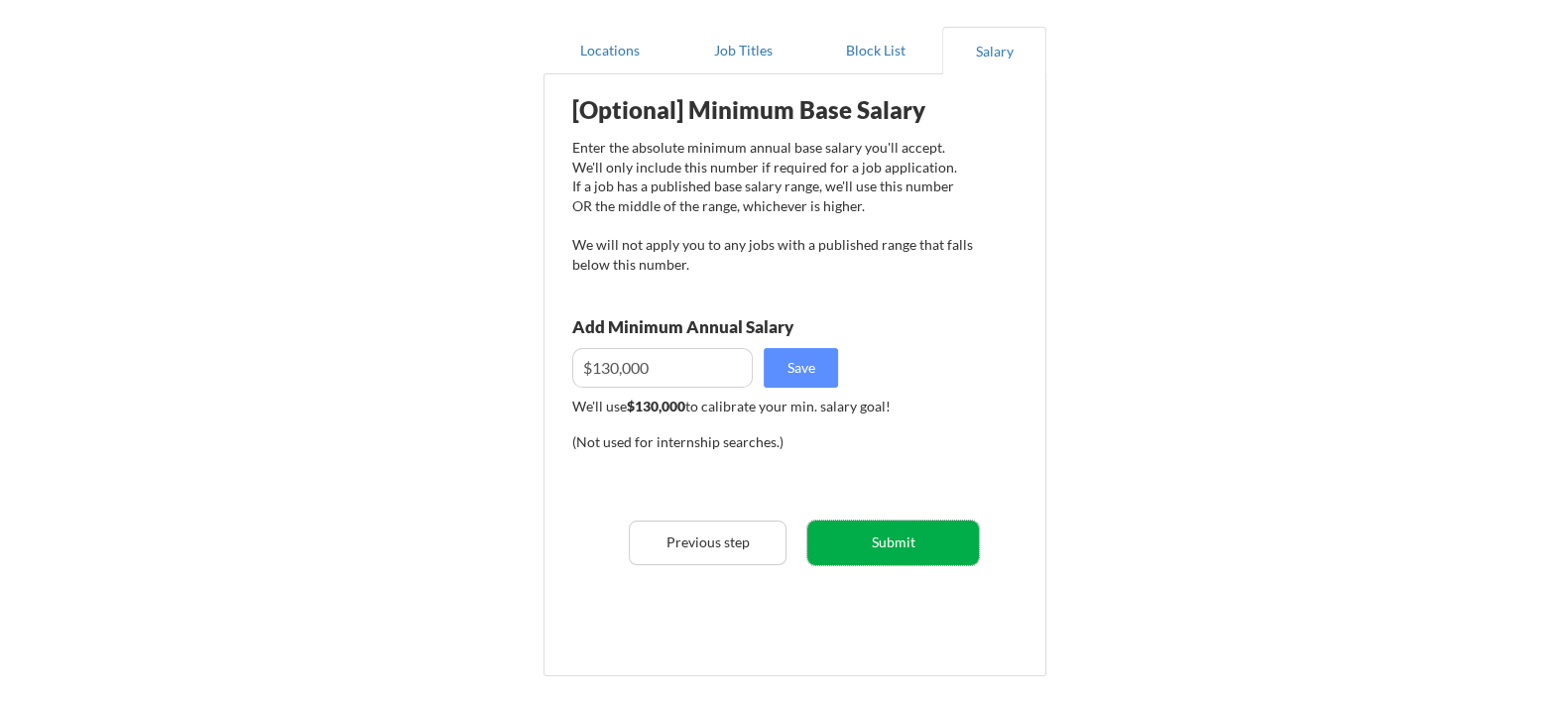
click at [890, 550] on button "Submit" at bounding box center [892, 542] width 172 height 45
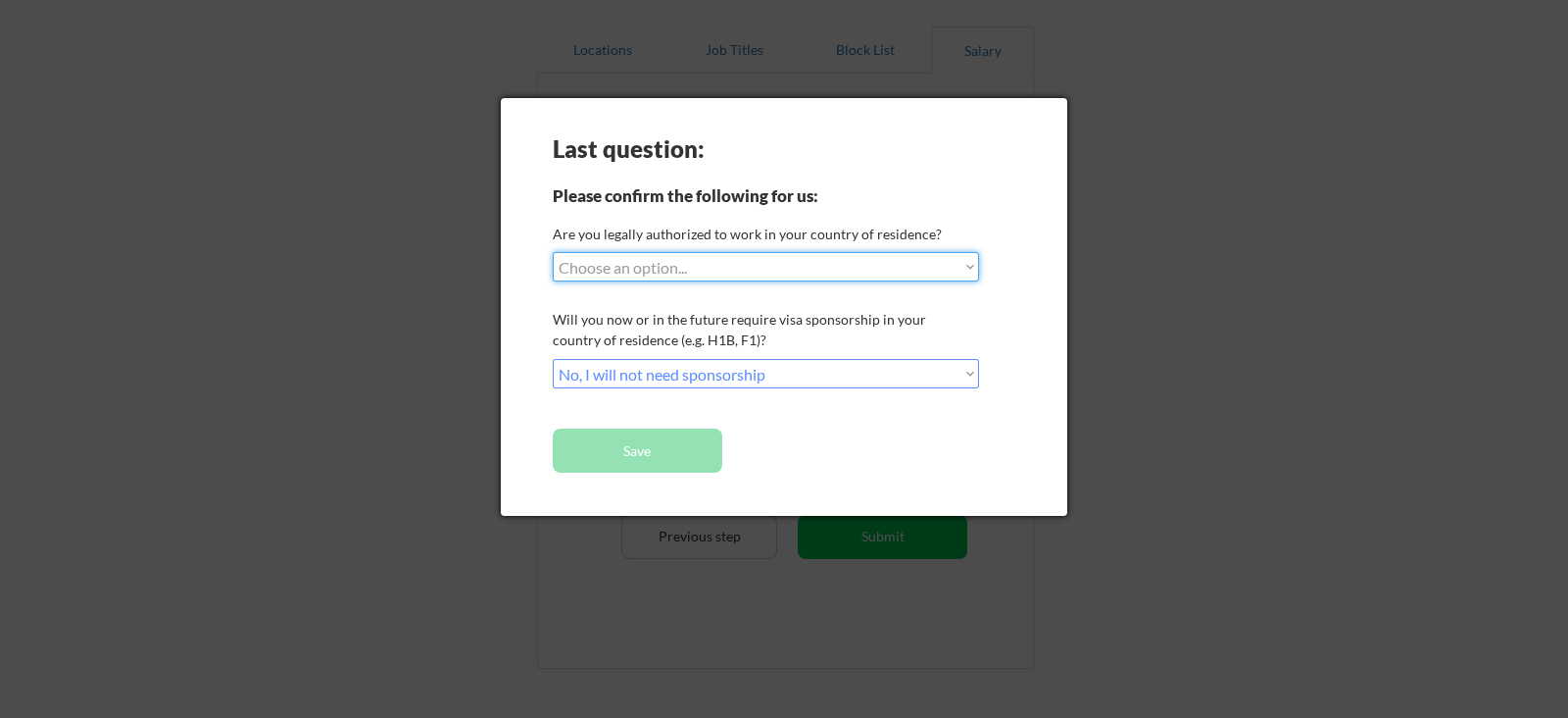
click at [961, 266] on select "Choose an option... Yes, I am a [DEMOGRAPHIC_DATA] Citizen Yes, I am a [DEMOGRA…" at bounding box center [766, 267] width 426 height 29
click at [553, 252] on select "Choose an option... Yes, I am a [DEMOGRAPHIC_DATA] Citizen Yes, I am a [DEMOGRA…" at bounding box center [766, 267] width 426 height 29
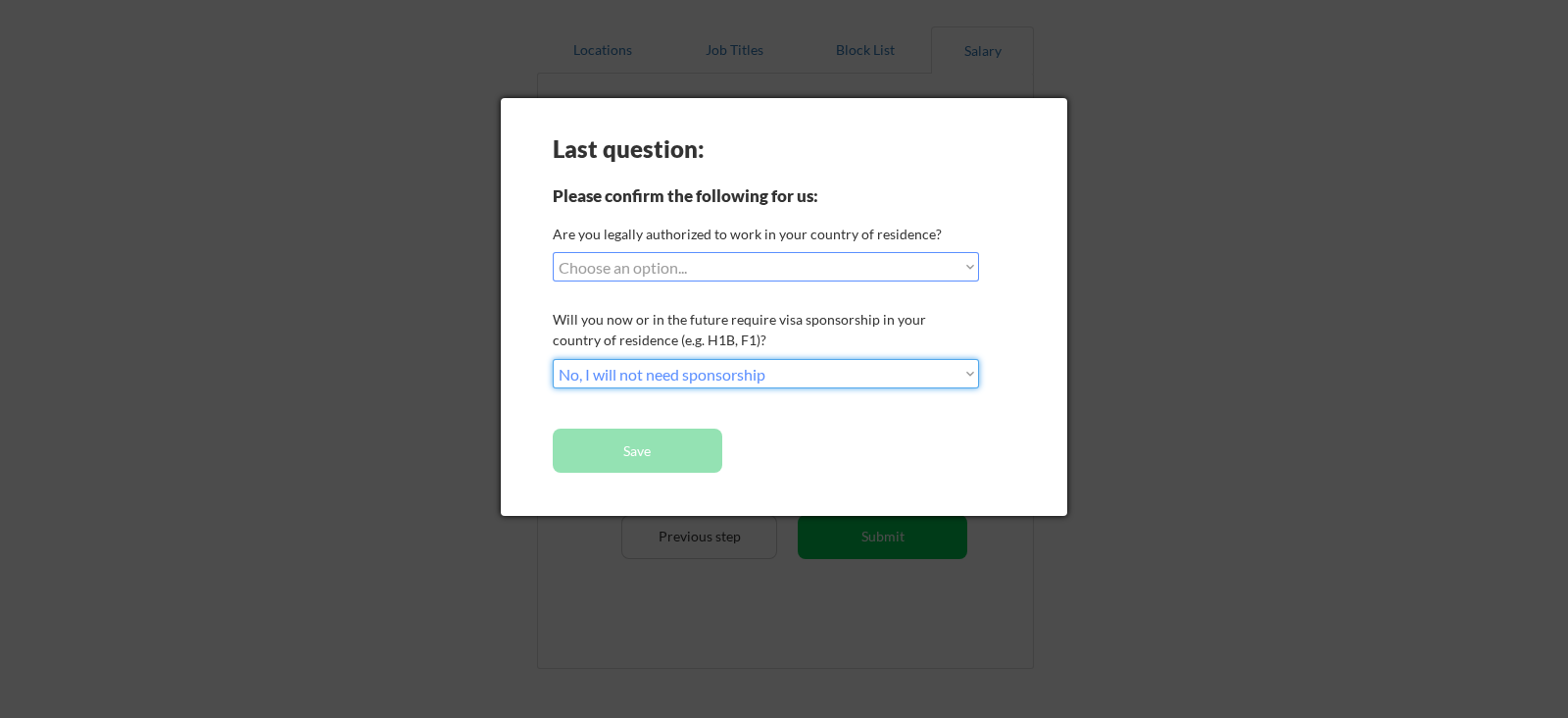
click at [691, 368] on select "Choose an option... No, I will not need sponsorship Yes, I will need sponsorship" at bounding box center [766, 373] width 426 height 29
click at [553, 359] on select "Choose an option... No, I will not need sponsorship Yes, I will need sponsorship" at bounding box center [766, 373] width 426 height 29
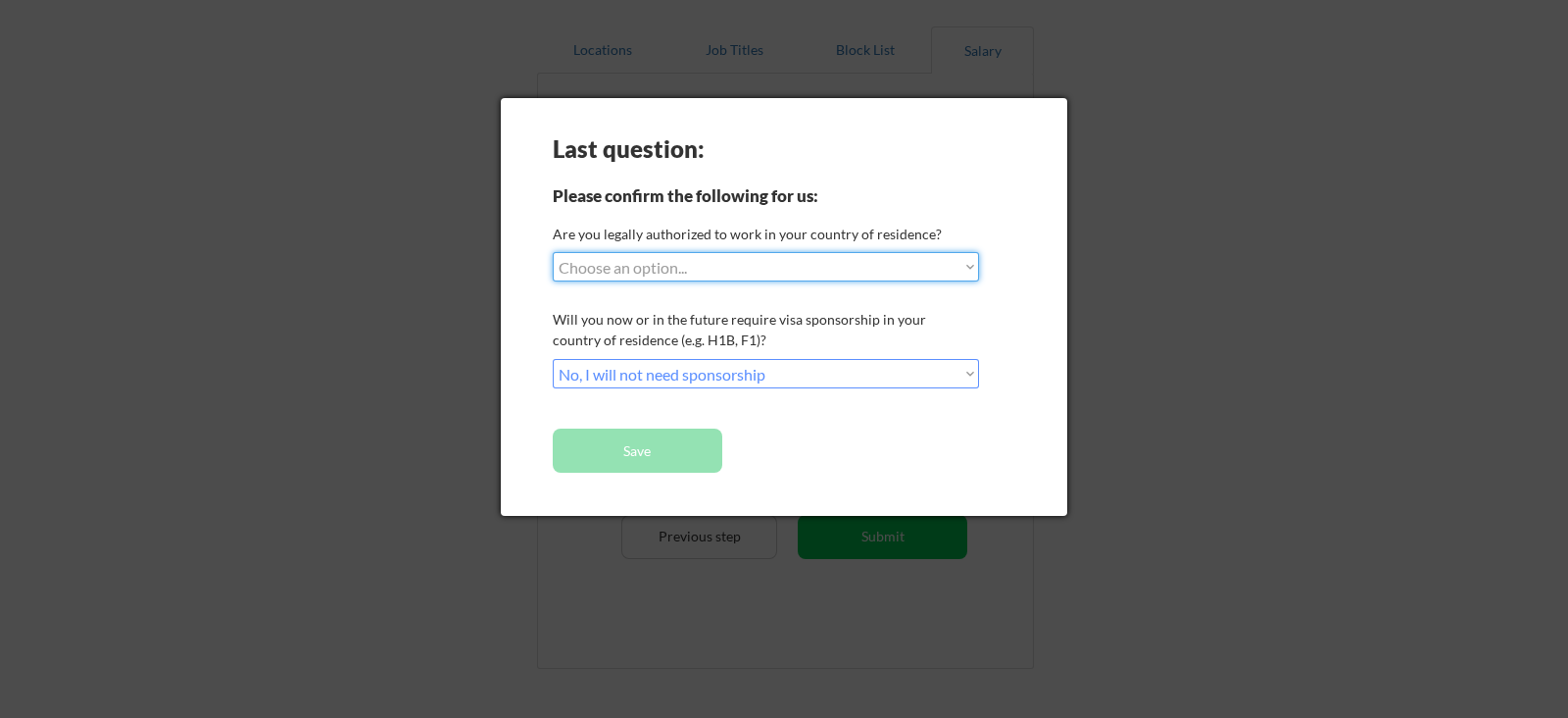
click at [738, 263] on select "Choose an option... Yes, I am a [DEMOGRAPHIC_DATA] Citizen Yes, I am a [DEMOGRA…" at bounding box center [766, 267] width 426 height 29
click at [553, 252] on select "Choose an option... Yes, I am a [DEMOGRAPHIC_DATA] Citizen Yes, I am a [DEMOGRA…" at bounding box center [766, 267] width 426 height 29
click at [603, 448] on button "Save" at bounding box center [637, 450] width 170 height 44
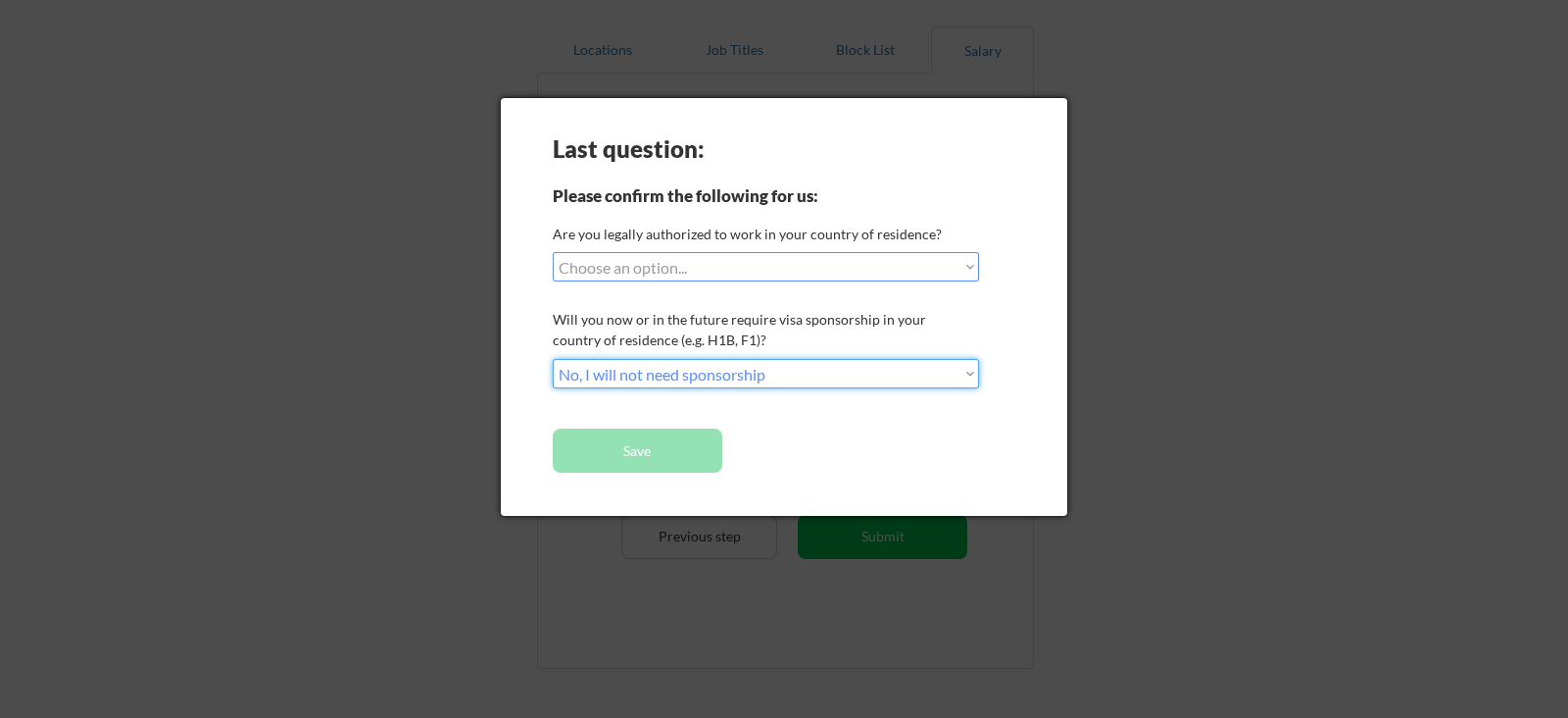
click at [809, 366] on select "Choose an option... No, I will not need sponsorship Yes, I will need sponsorship" at bounding box center [766, 373] width 426 height 29
click at [553, 359] on select "Choose an option... No, I will not need sponsorship Yes, I will need sponsorship" at bounding box center [766, 373] width 426 height 29
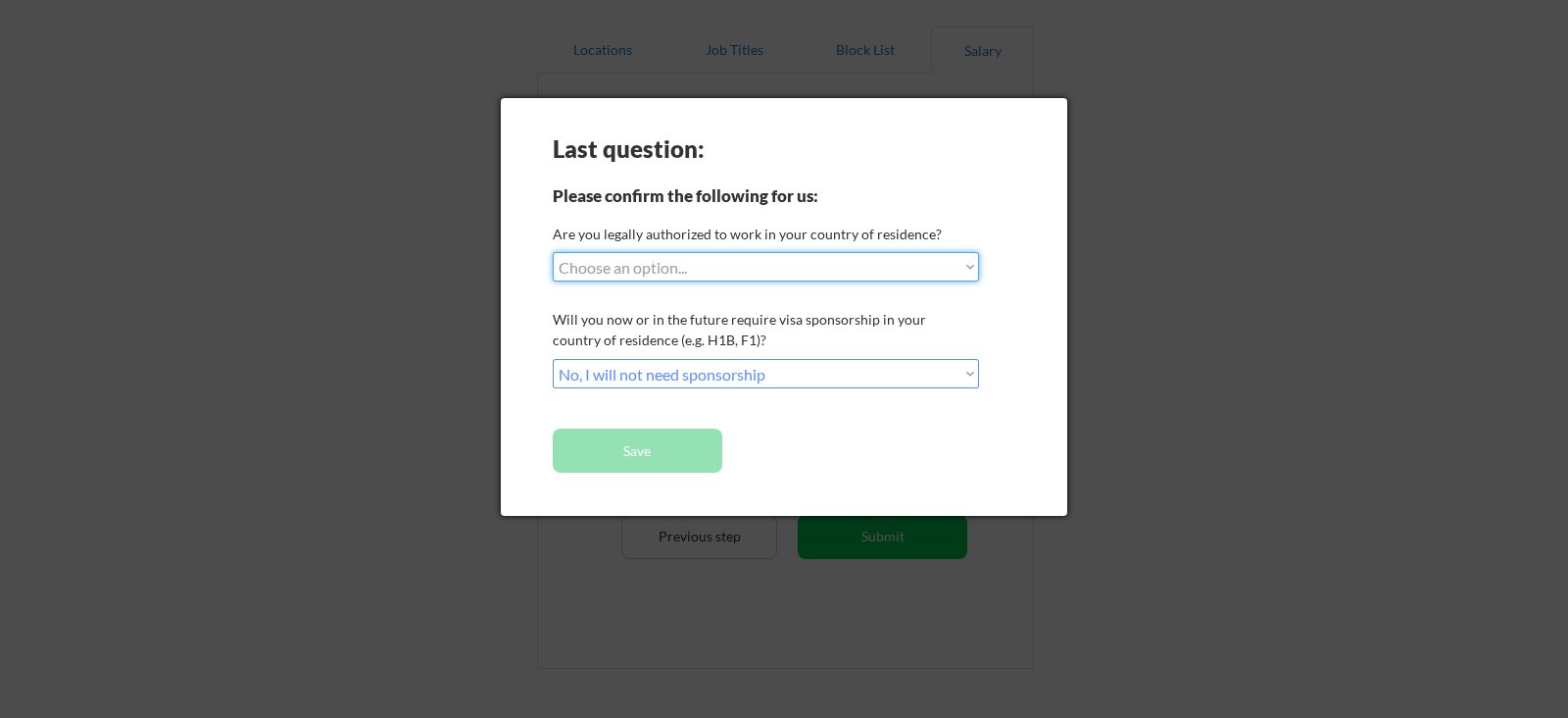
click at [846, 252] on select "Choose an option... Yes, I am a [DEMOGRAPHIC_DATA] Citizen Yes, I am a [DEMOGRA…" at bounding box center [766, 267] width 426 height 29
select select ""BLANK_1427118194589""
click at [553, 252] on select "Choose an option... Yes, I am a [DEMOGRAPHIC_DATA] Citizen Yes, I am a [DEMOGRA…" at bounding box center [766, 267] width 426 height 29
click at [647, 440] on button "Save" at bounding box center [637, 450] width 170 height 44
click at [908, 272] on select "Choose an option... Yes, I am a [DEMOGRAPHIC_DATA] Citizen Yes, I am a [DEMOGRA…" at bounding box center [766, 267] width 426 height 29
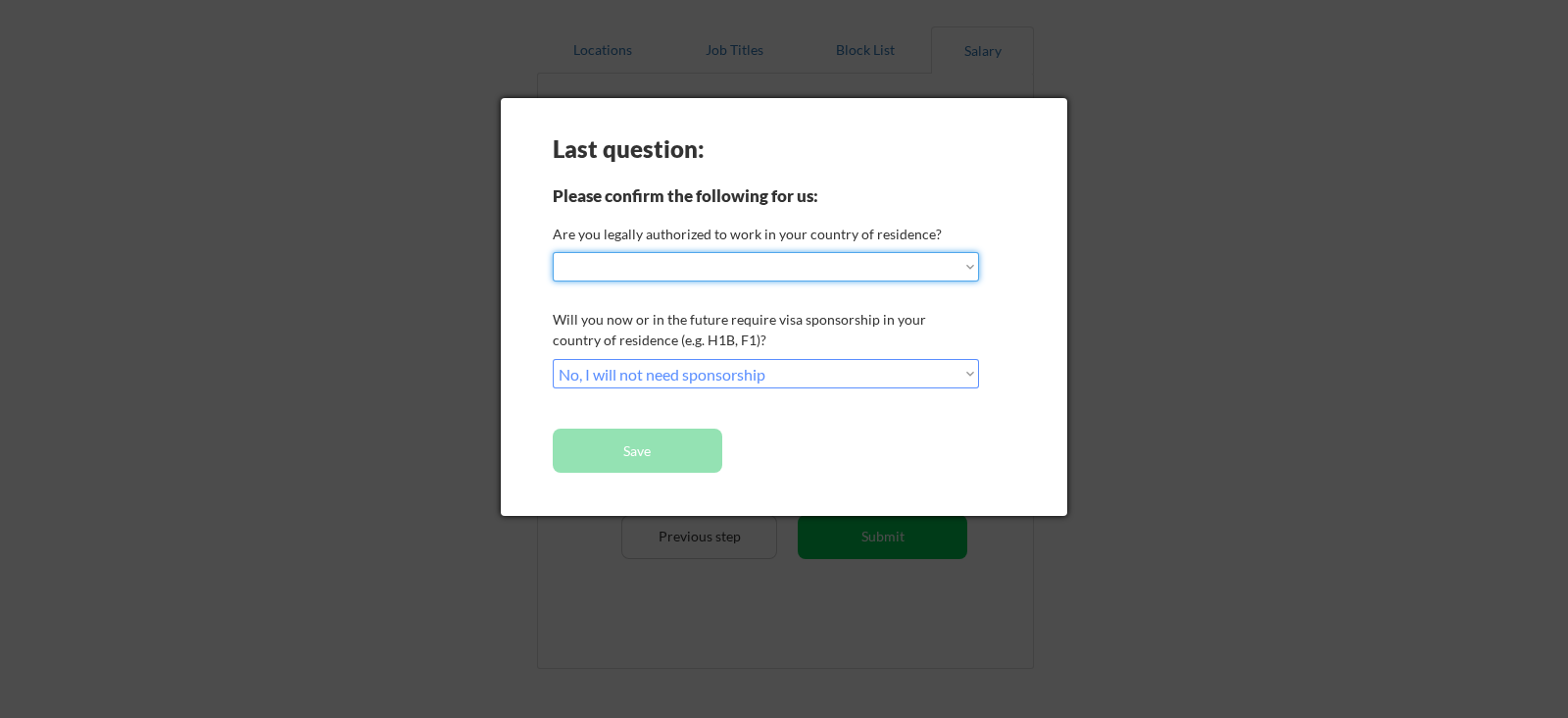
click at [553, 252] on select "Choose an option... Yes, I am a [DEMOGRAPHIC_DATA] Citizen Yes, I am a [DEMOGRA…" at bounding box center [766, 267] width 426 height 29
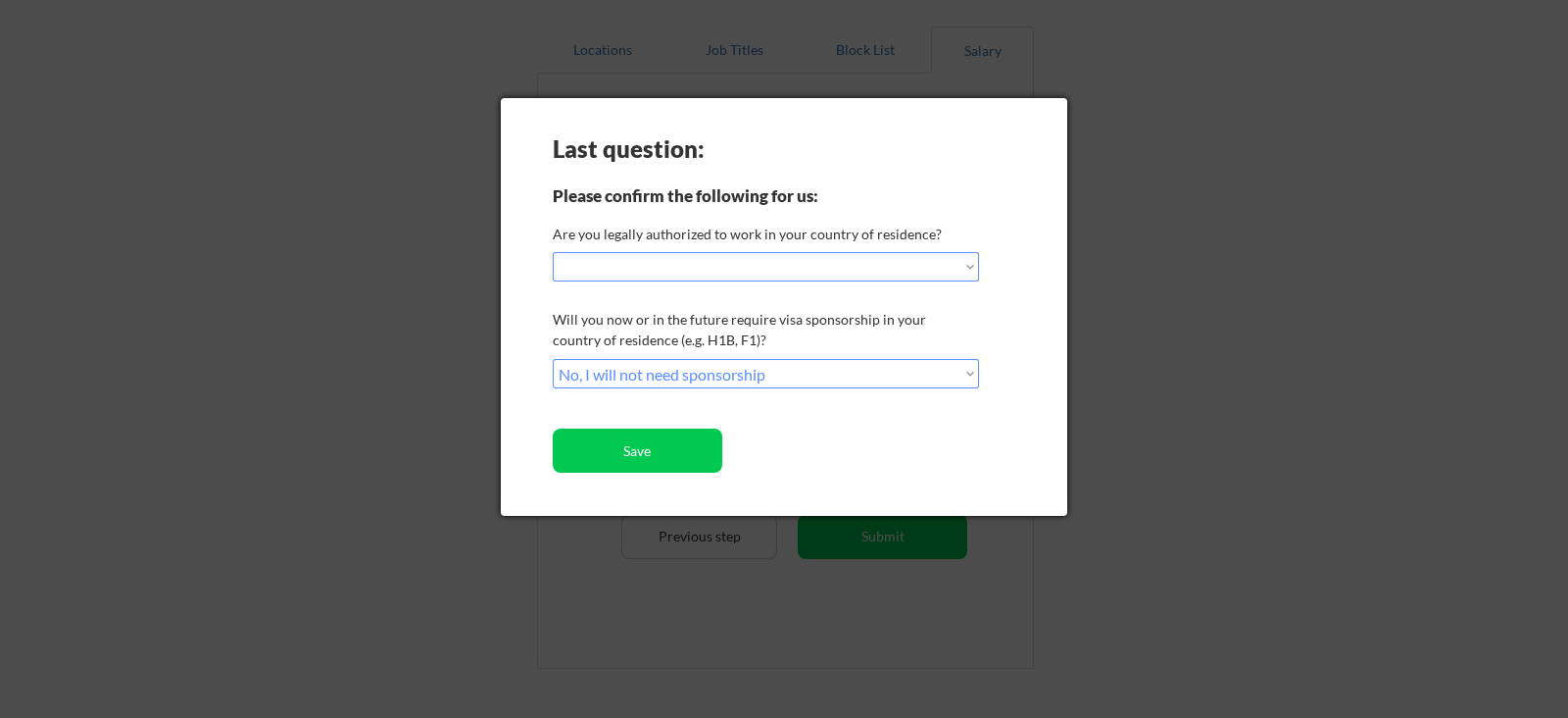
select select ""PLACEHOLDER_1427118222253""
click at [637, 457] on button "Save" at bounding box center [637, 450] width 170 height 44
click at [642, 442] on button "Save" at bounding box center [637, 450] width 170 height 44
click at [319, 179] on div at bounding box center [784, 359] width 1568 height 718
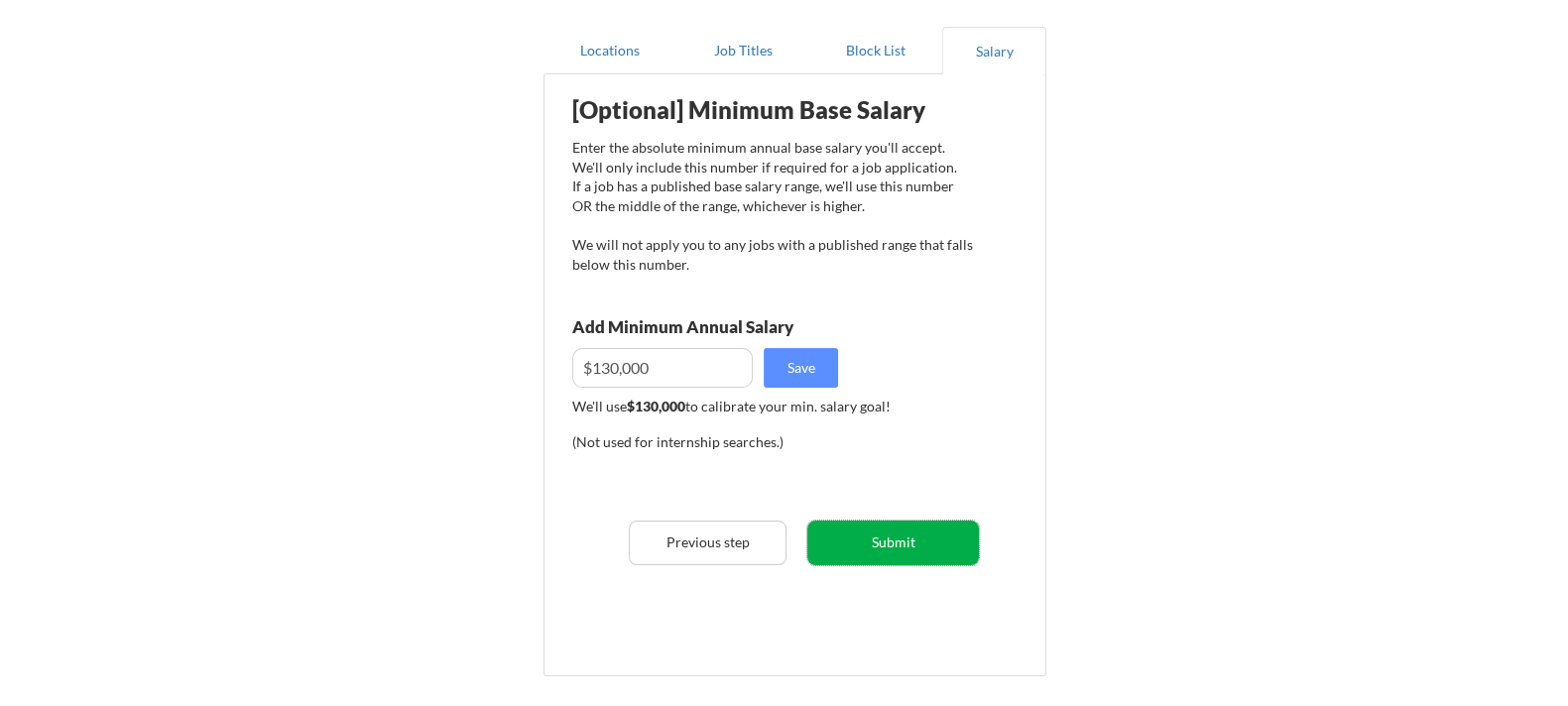
click at [866, 521] on button "Submit" at bounding box center [892, 542] width 172 height 45
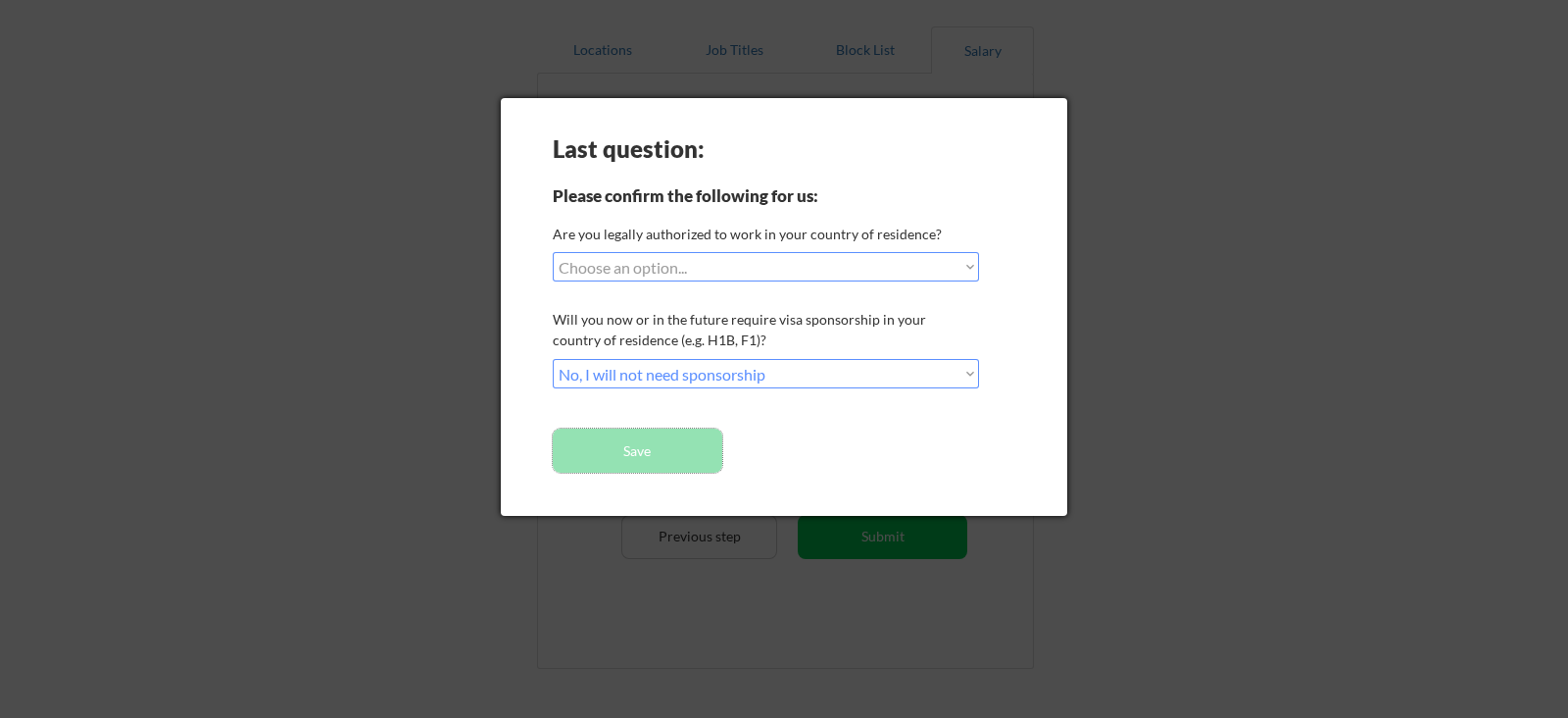
click at [703, 458] on button "Save" at bounding box center [637, 450] width 170 height 44
click at [969, 376] on select "Choose an option... No, I will not need sponsorship Yes, I will need sponsorship" at bounding box center [766, 373] width 426 height 29
select select ""BLANK_1427118194589""
click at [553, 359] on select "Choose an option... No, I will not need sponsorship Yes, I will need sponsorship" at bounding box center [766, 373] width 426 height 29
click at [421, 411] on div at bounding box center [784, 359] width 1568 height 718
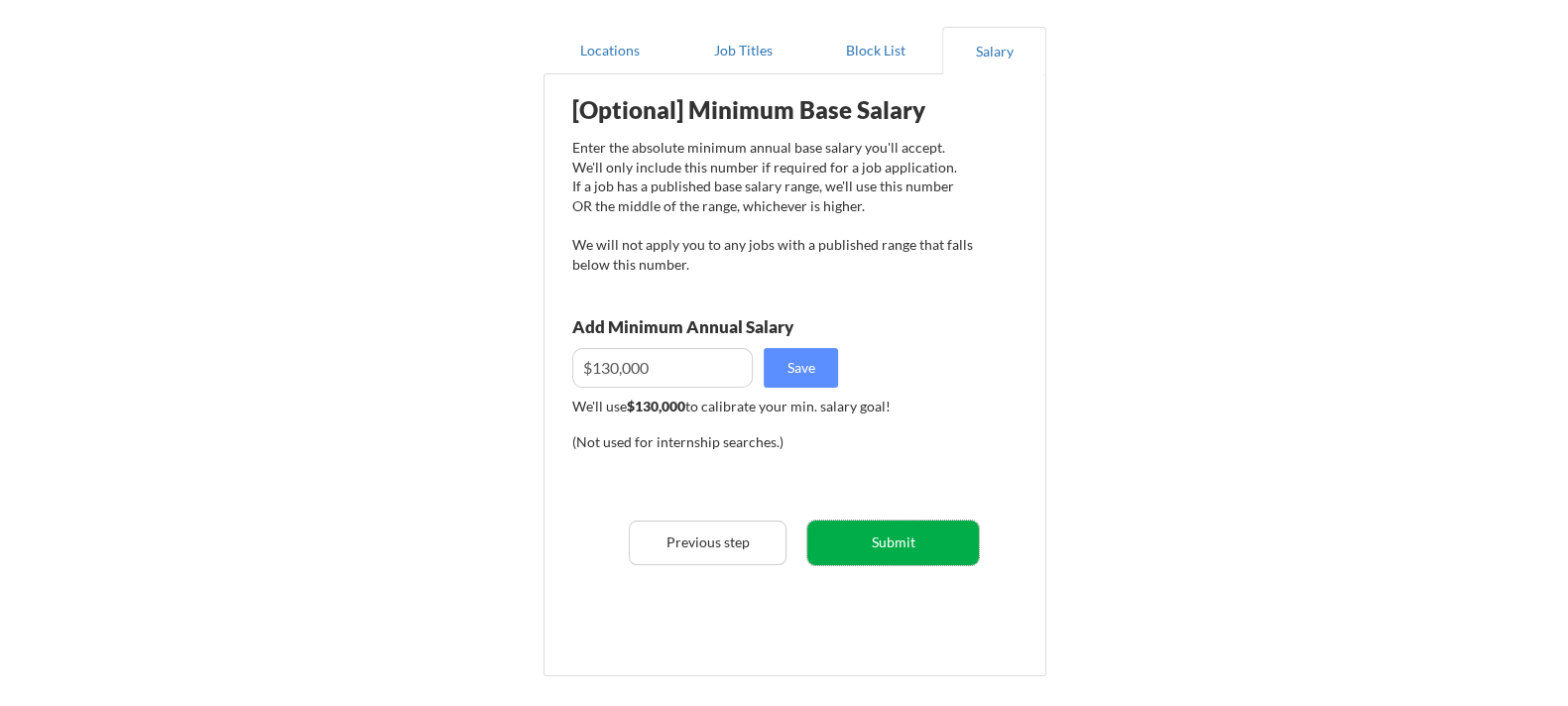
click at [841, 546] on button "Submit" at bounding box center [892, 542] width 172 height 45
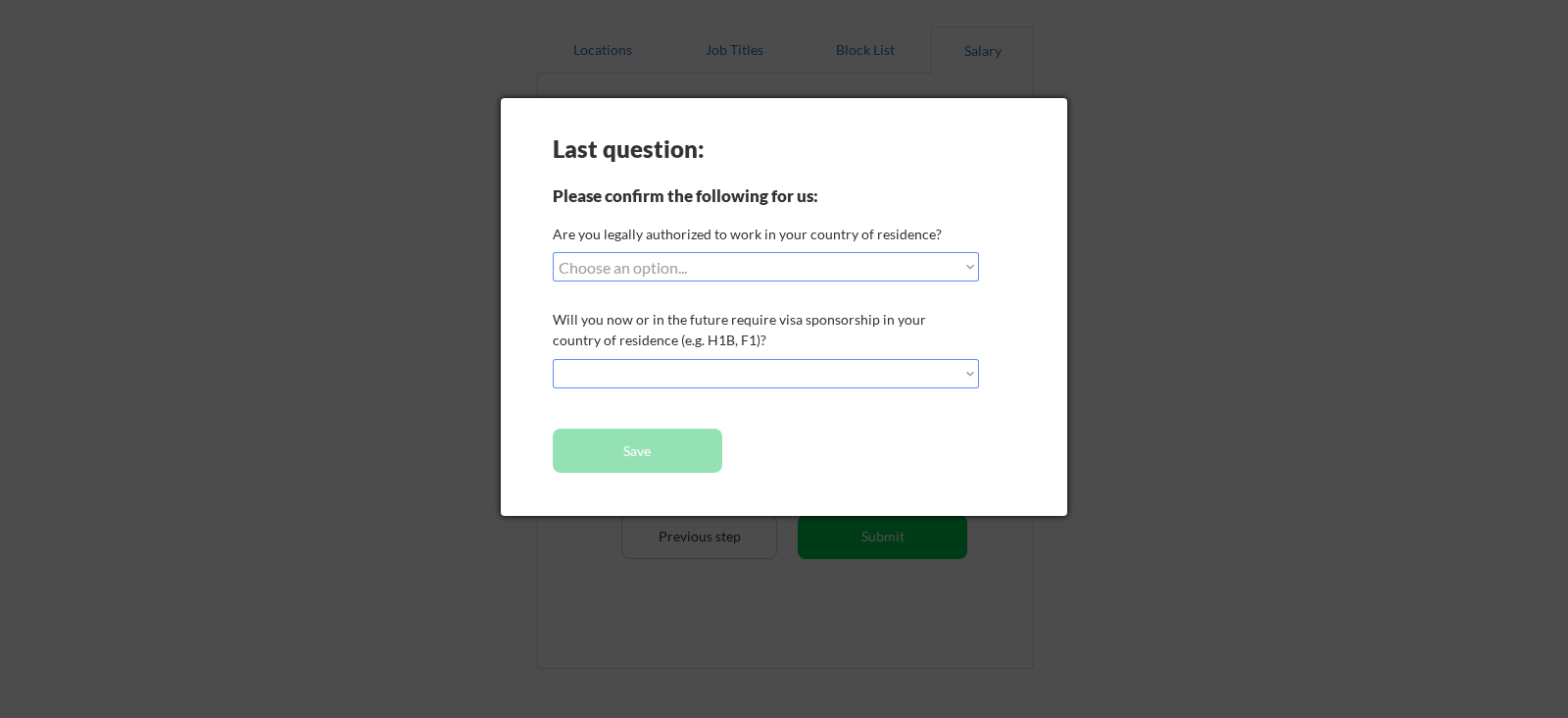
click at [653, 528] on div at bounding box center [784, 359] width 1568 height 718
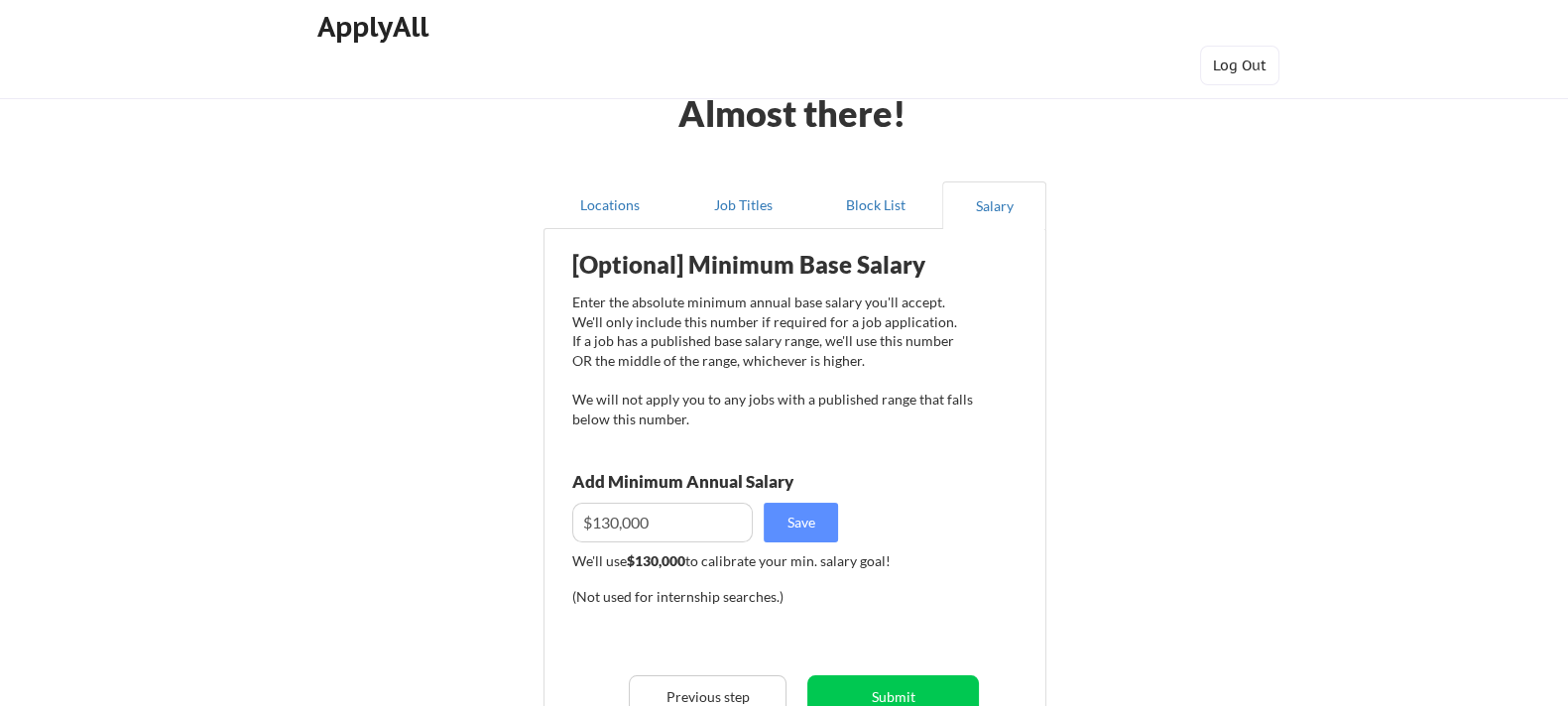
scroll to position [15, 0]
click at [899, 207] on button "Block List" at bounding box center [875, 205] width 133 height 48
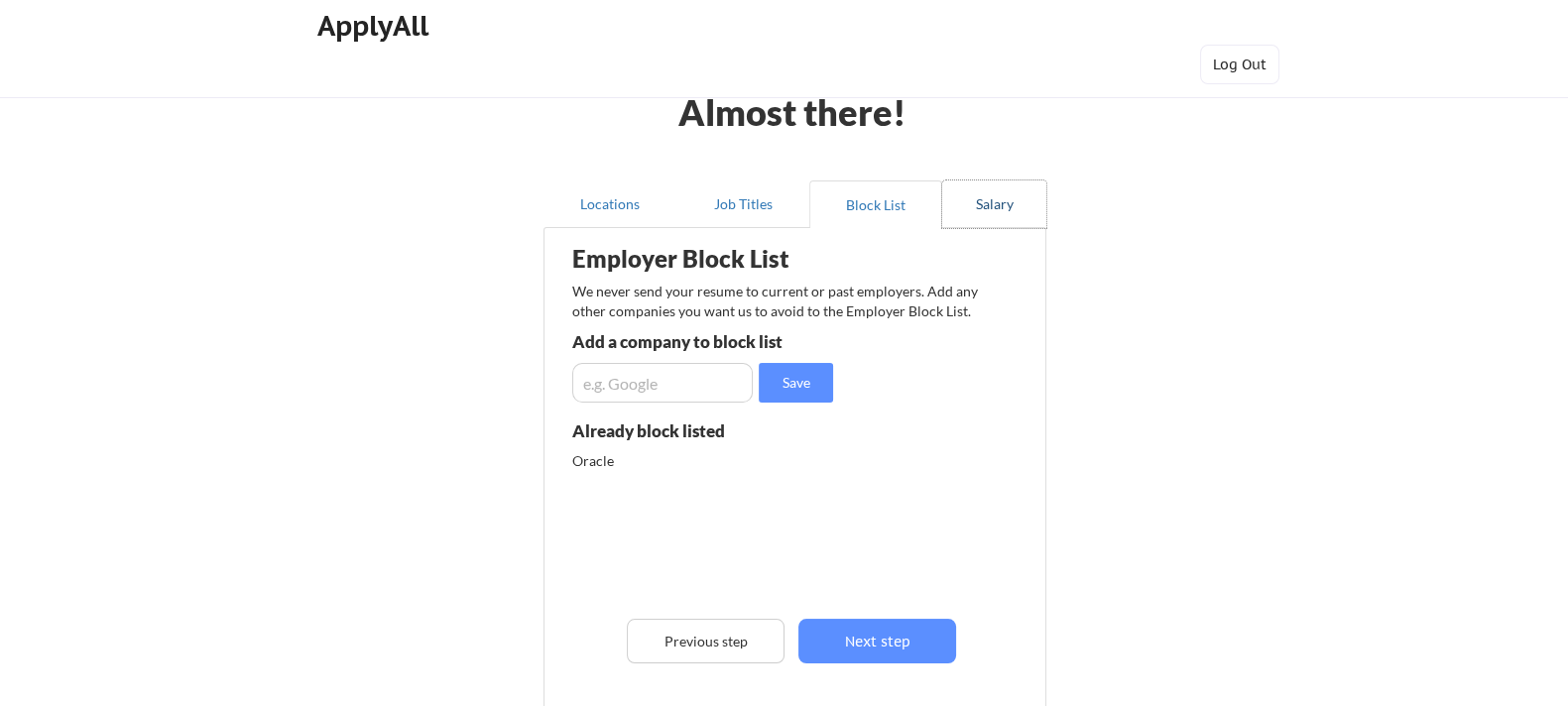
click at [986, 194] on button "Salary" at bounding box center [994, 205] width 104 height 48
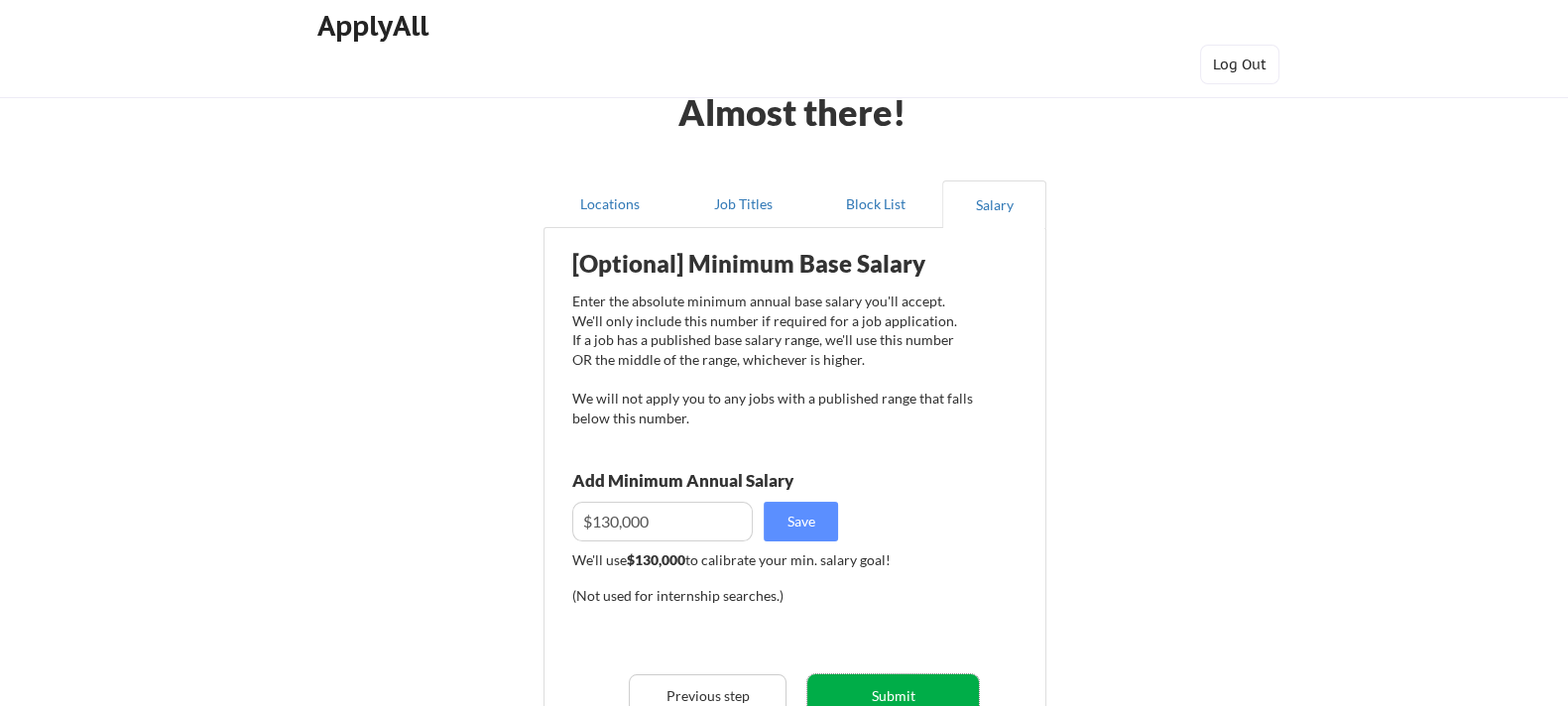
click at [916, 564] on button "Submit" at bounding box center [892, 696] width 172 height 45
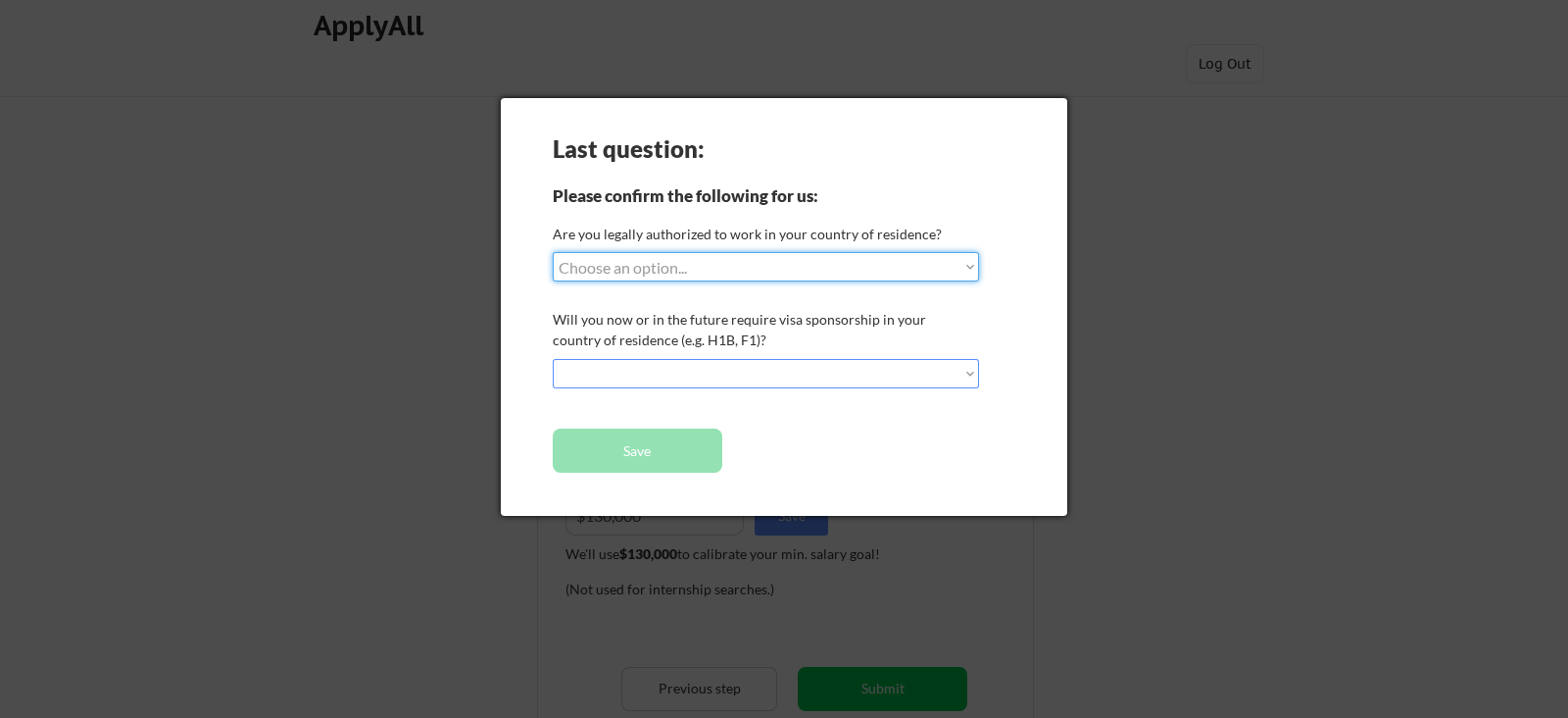
select select ""BLANK_1427118194589""
click at [980, 382] on div "Last question: Please confirm the following for us: Are you legally authorized …" at bounding box center [784, 306] width 567 height 417
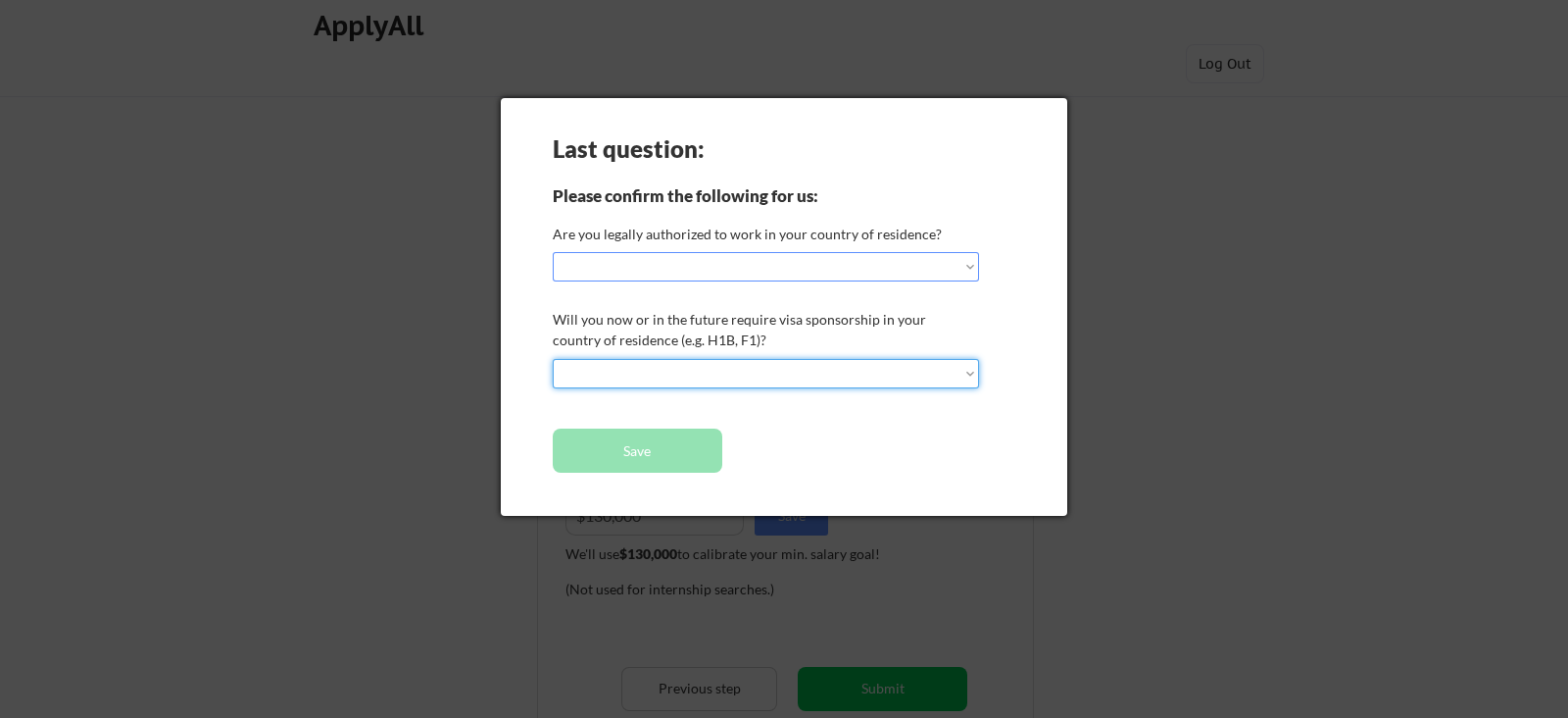
click at [961, 371] on select "Choose an option... No, I will not need sponsorship Yes, I will need sponsorship" at bounding box center [766, 373] width 426 height 29
select select ""no__i_will_not_need_sponsorship""
click at [553, 359] on select "Choose an option... No, I will not need sponsorship Yes, I will need sponsorship" at bounding box center [766, 373] width 426 height 29
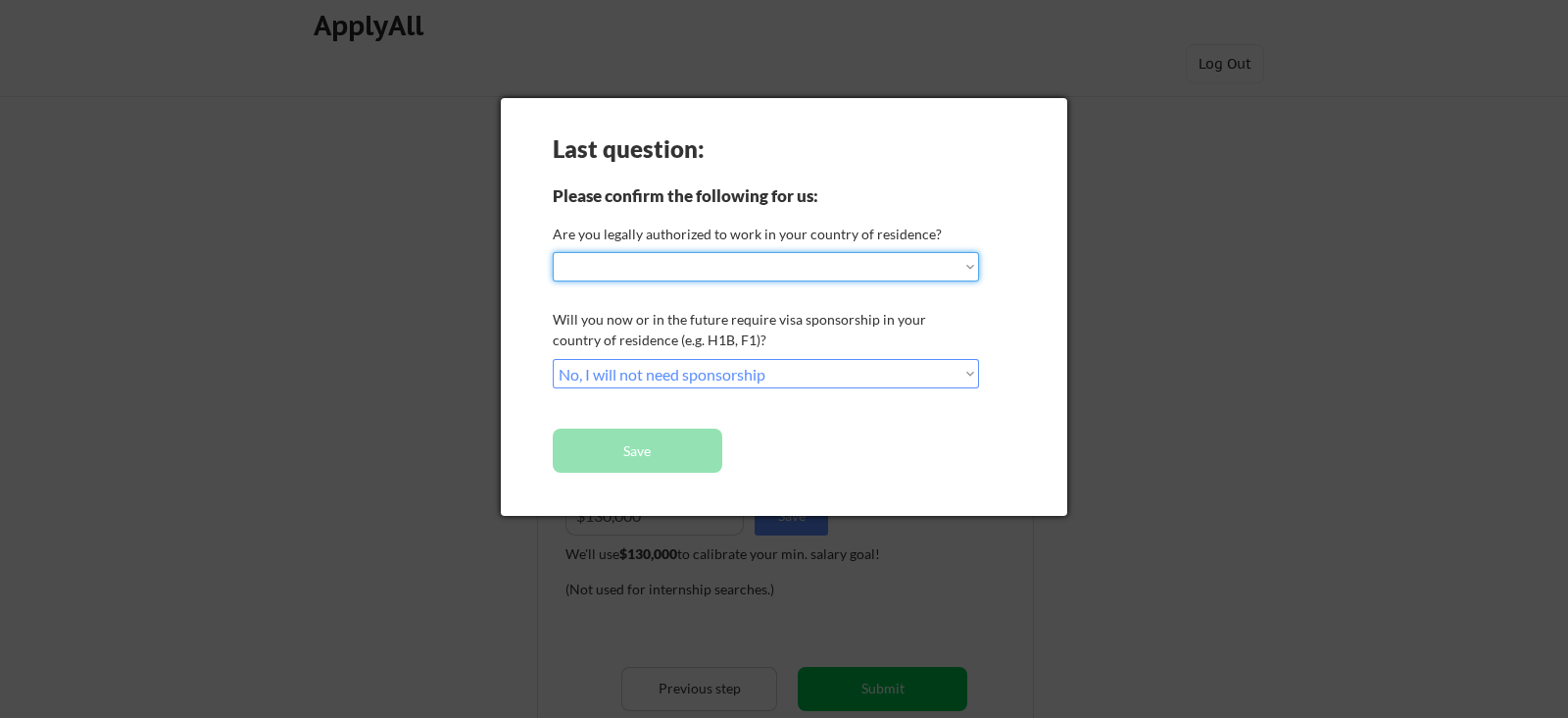
click at [847, 269] on select "Choose an option... Yes, I am a [DEMOGRAPHIC_DATA] Citizen Yes, I am a [DEMOGRA…" at bounding box center [766, 267] width 426 height 29
click at [553, 252] on select "Choose an option... Yes, I am a [DEMOGRAPHIC_DATA] Citizen Yes, I am a [DEMOGRA…" at bounding box center [766, 267] width 426 height 29
click at [933, 264] on select "Choose an option... Yes, I am a [DEMOGRAPHIC_DATA] Citizen Yes, I am a [DEMOGRA…" at bounding box center [766, 267] width 426 height 29
click at [553, 252] on select "Choose an option... Yes, I am a [DEMOGRAPHIC_DATA] Citizen Yes, I am a [DEMOGRA…" at bounding box center [766, 267] width 426 height 29
click at [967, 261] on select "Choose an option... Yes, I am a [DEMOGRAPHIC_DATA] Citizen Yes, I am a [DEMOGRA…" at bounding box center [766, 267] width 426 height 29
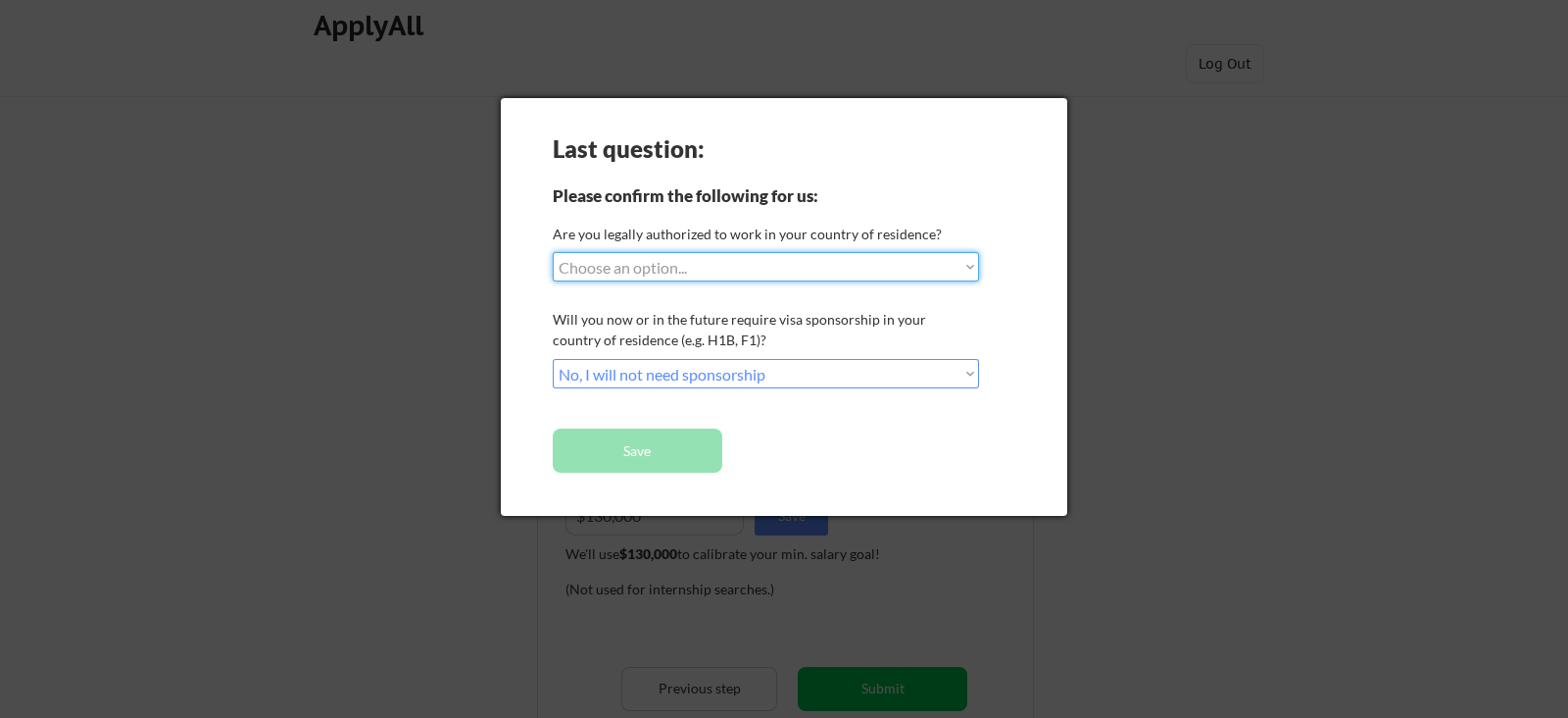
click at [553, 252] on select "Choose an option... Yes, I am a [DEMOGRAPHIC_DATA] Citizen Yes, I am a [DEMOGRA…" at bounding box center [766, 267] width 426 height 29
click at [963, 259] on select "Choose an option... Yes, I am a [DEMOGRAPHIC_DATA] Citizen Yes, I am a [DEMOGRA…" at bounding box center [766, 267] width 426 height 29
click at [553, 252] on select "Choose an option... Yes, I am a [DEMOGRAPHIC_DATA] Citizen Yes, I am a [DEMOGRA…" at bounding box center [766, 267] width 426 height 29
click at [886, 261] on select "Choose an option... Yes, I am a [DEMOGRAPHIC_DATA] Citizen Yes, I am a [DEMOGRA…" at bounding box center [766, 267] width 426 height 29
click at [553, 252] on select "Choose an option... Yes, I am a [DEMOGRAPHIC_DATA] Citizen Yes, I am a [DEMOGRA…" at bounding box center [766, 267] width 426 height 29
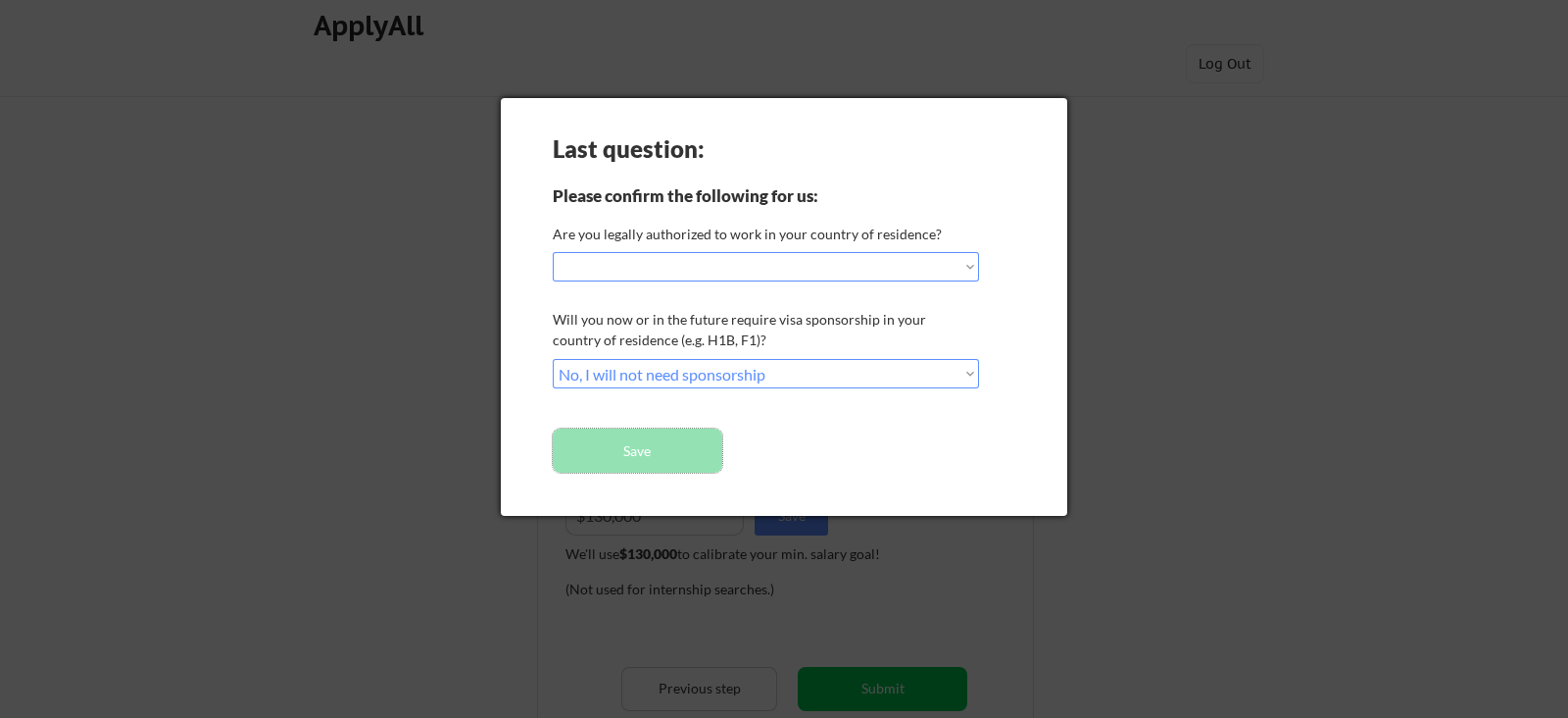
click at [630, 459] on button "Save" at bounding box center [637, 450] width 170 height 44
click at [814, 373] on select "Choose an option... No, I will not need sponsorship Yes, I will need sponsorship" at bounding box center [766, 373] width 426 height 29
click at [553, 359] on select "Choose an option... No, I will not need sponsorship Yes, I will need sponsorship" at bounding box center [766, 373] width 426 height 29
click at [647, 433] on button "Save" at bounding box center [637, 450] width 170 height 44
click at [738, 269] on select "Choose an option... Yes, I am a [DEMOGRAPHIC_DATA] Citizen Yes, I am a [DEMOGRA…" at bounding box center [766, 267] width 426 height 29
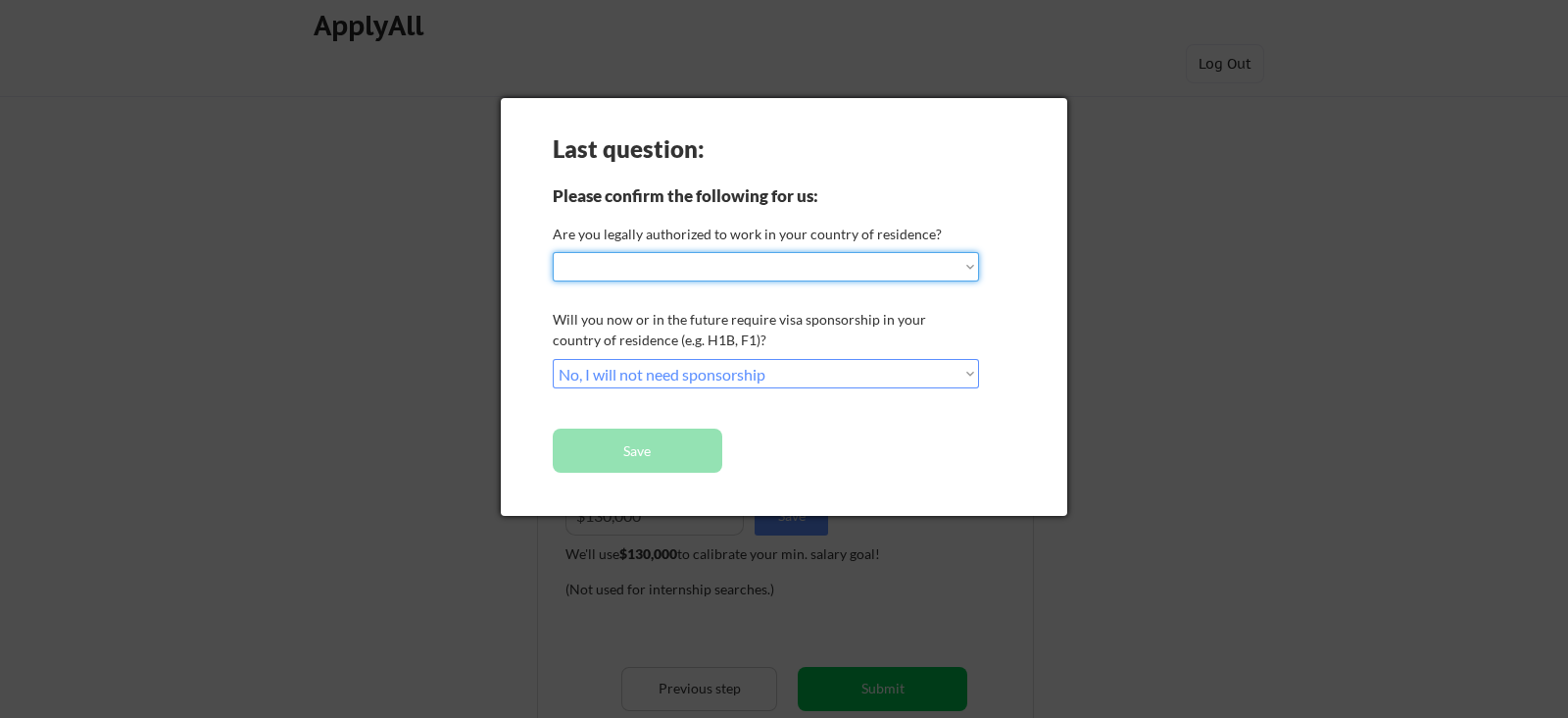
click at [553, 252] on select "Choose an option... Yes, I am a [DEMOGRAPHIC_DATA] Citizen Yes, I am a [DEMOGRA…" at bounding box center [766, 267] width 426 height 29
click at [618, 466] on button "Save" at bounding box center [637, 450] width 170 height 44
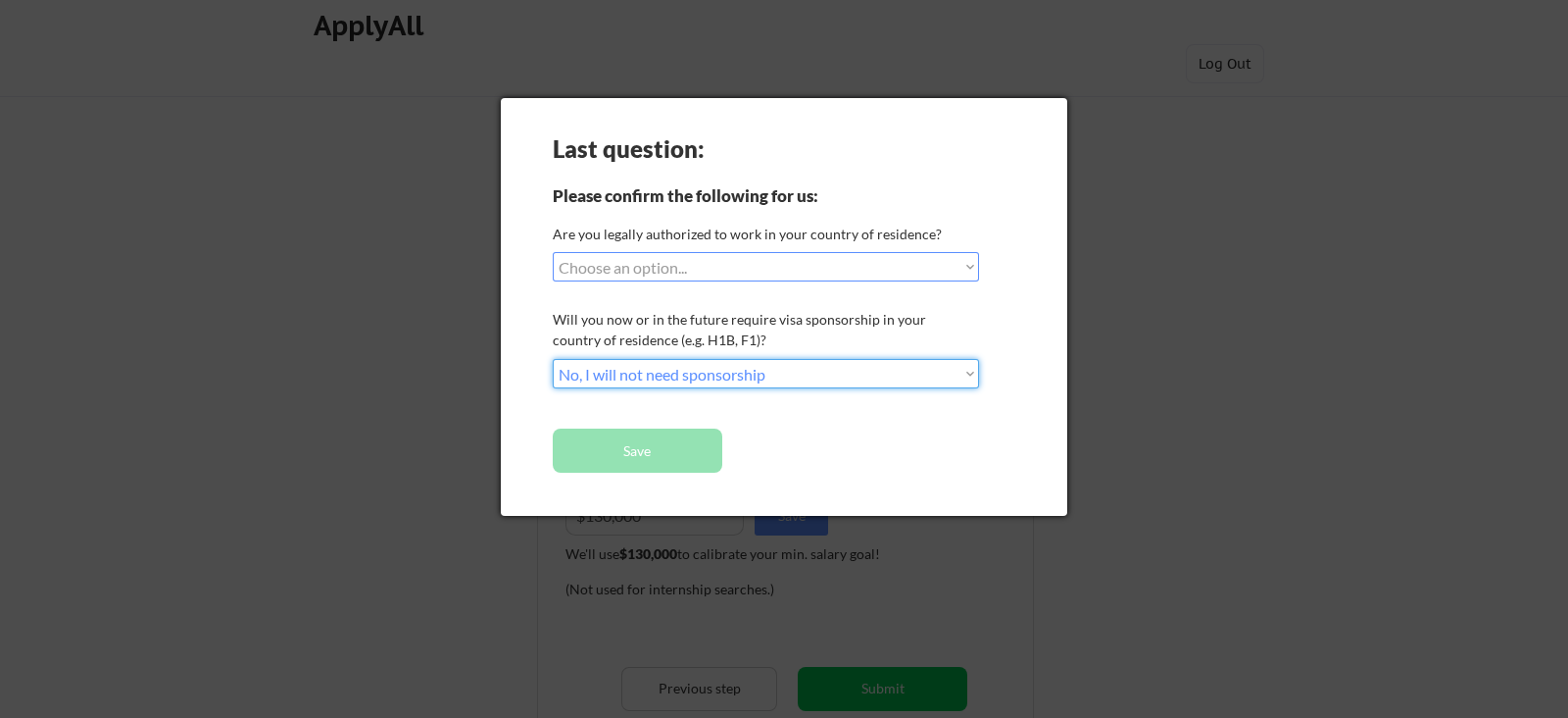
click at [829, 384] on select "Choose an option... No, I will not need sponsorship Yes, I will need sponsorship" at bounding box center [766, 373] width 426 height 29
click at [553, 359] on select "Choose an option... No, I will not need sponsorship Yes, I will need sponsorship" at bounding box center [766, 373] width 426 height 29
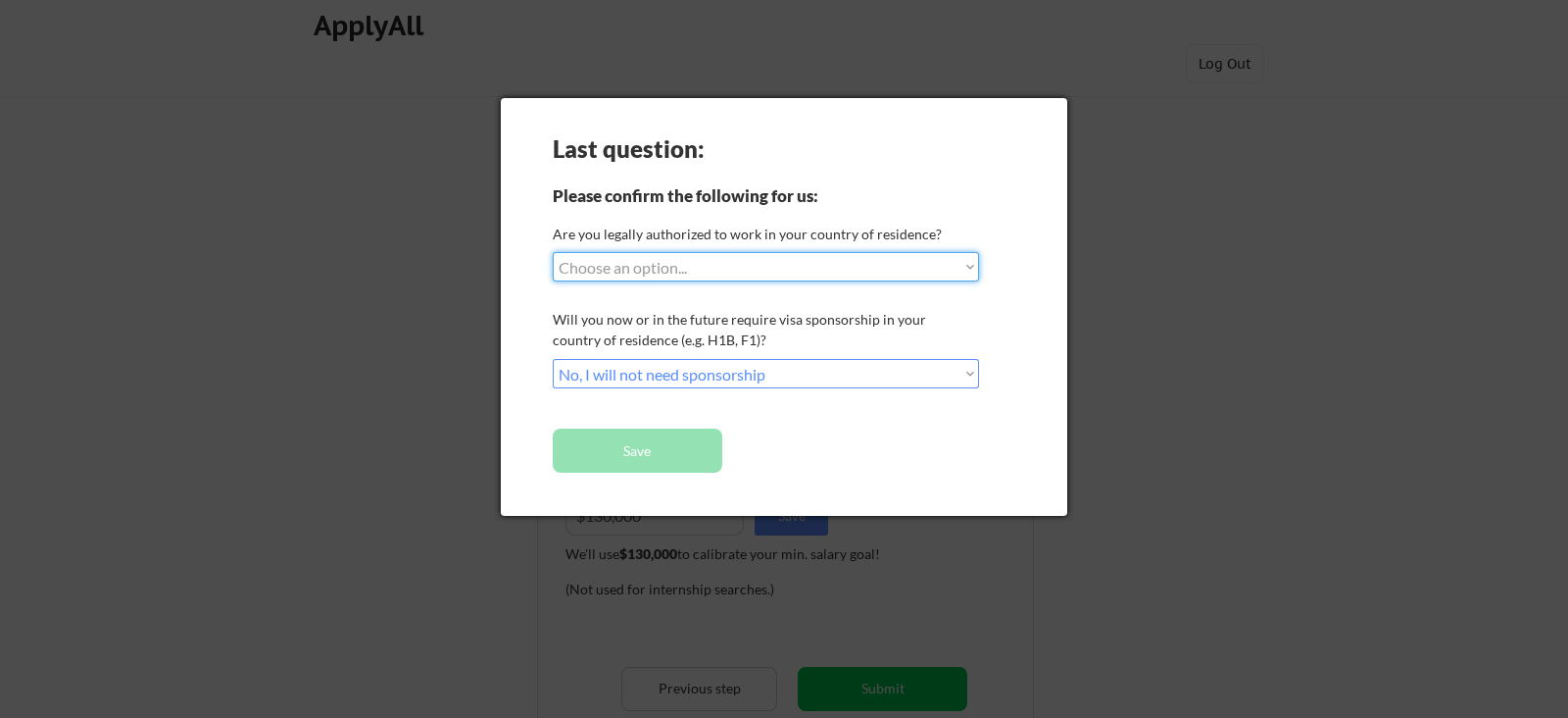
click at [693, 267] on select "Choose an option... Yes, I am a [DEMOGRAPHIC_DATA] Citizen Yes, I am a [DEMOGRA…" at bounding box center [766, 267] width 426 height 29
click at [553, 252] on select "Choose an option... Yes, I am a [DEMOGRAPHIC_DATA] Citizen Yes, I am a [DEMOGRA…" at bounding box center [766, 267] width 426 height 29
click at [672, 458] on button "Save" at bounding box center [637, 450] width 170 height 44
click at [613, 141] on div "Last question:" at bounding box center [676, 149] width 247 height 24
click at [969, 66] on div at bounding box center [784, 359] width 1568 height 718
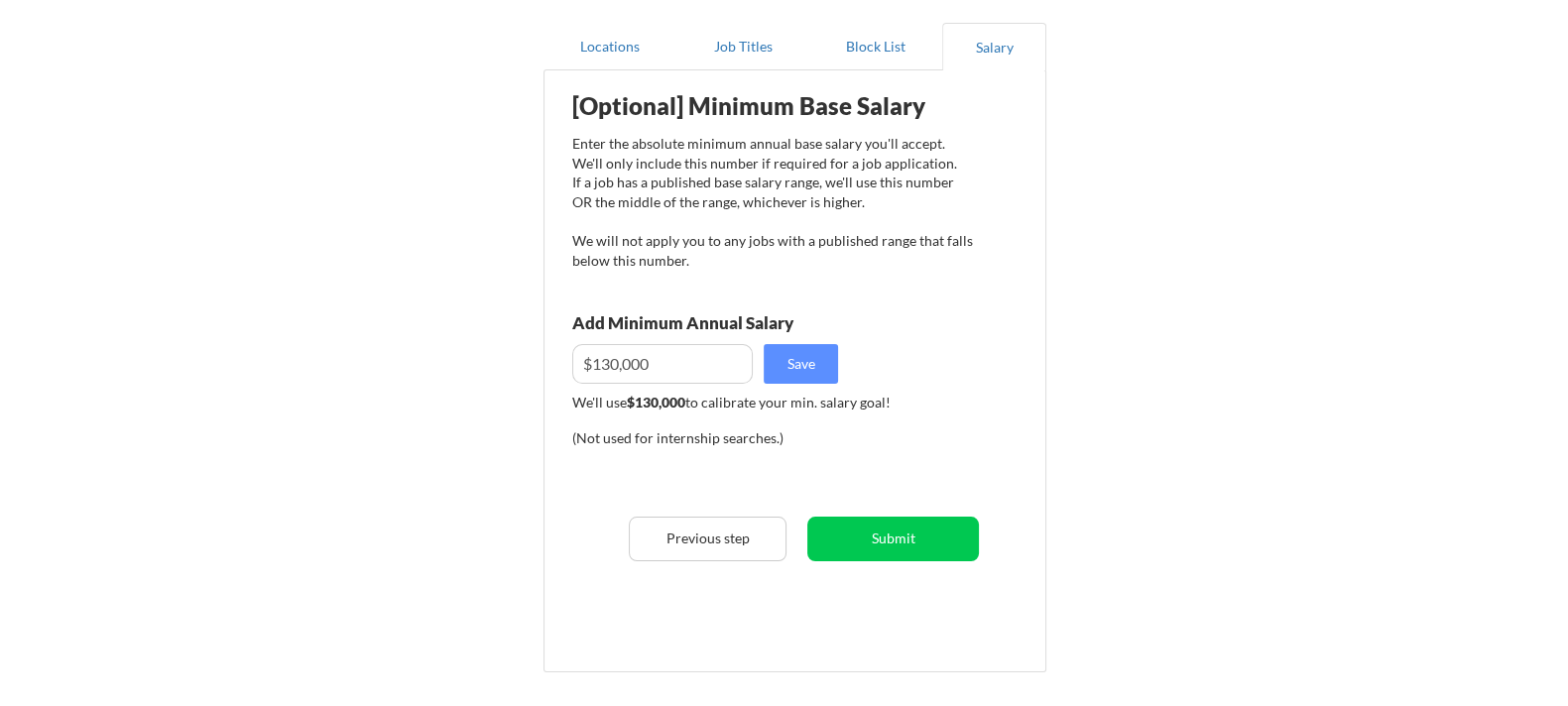
scroll to position [164, 0]
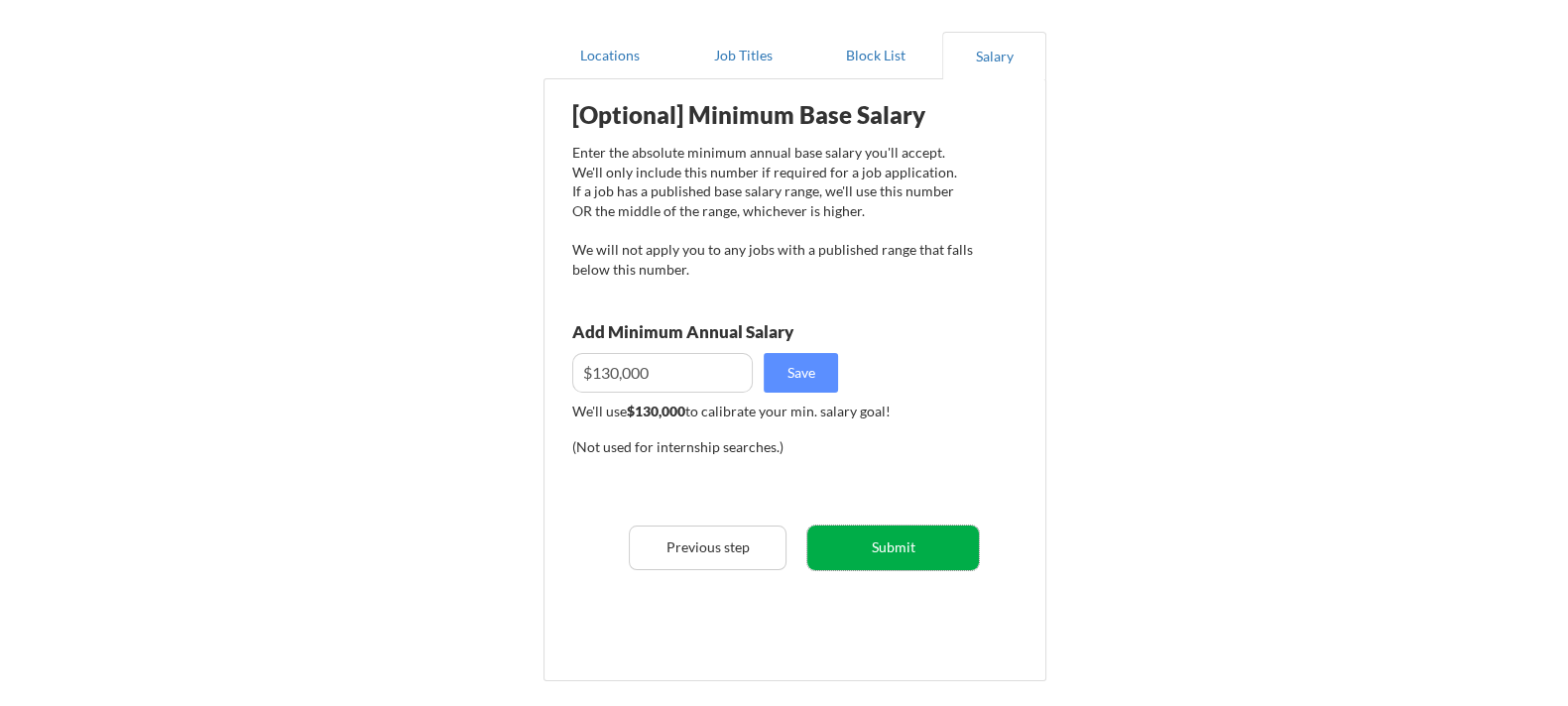
click at [885, 542] on button "Submit" at bounding box center [892, 547] width 172 height 45
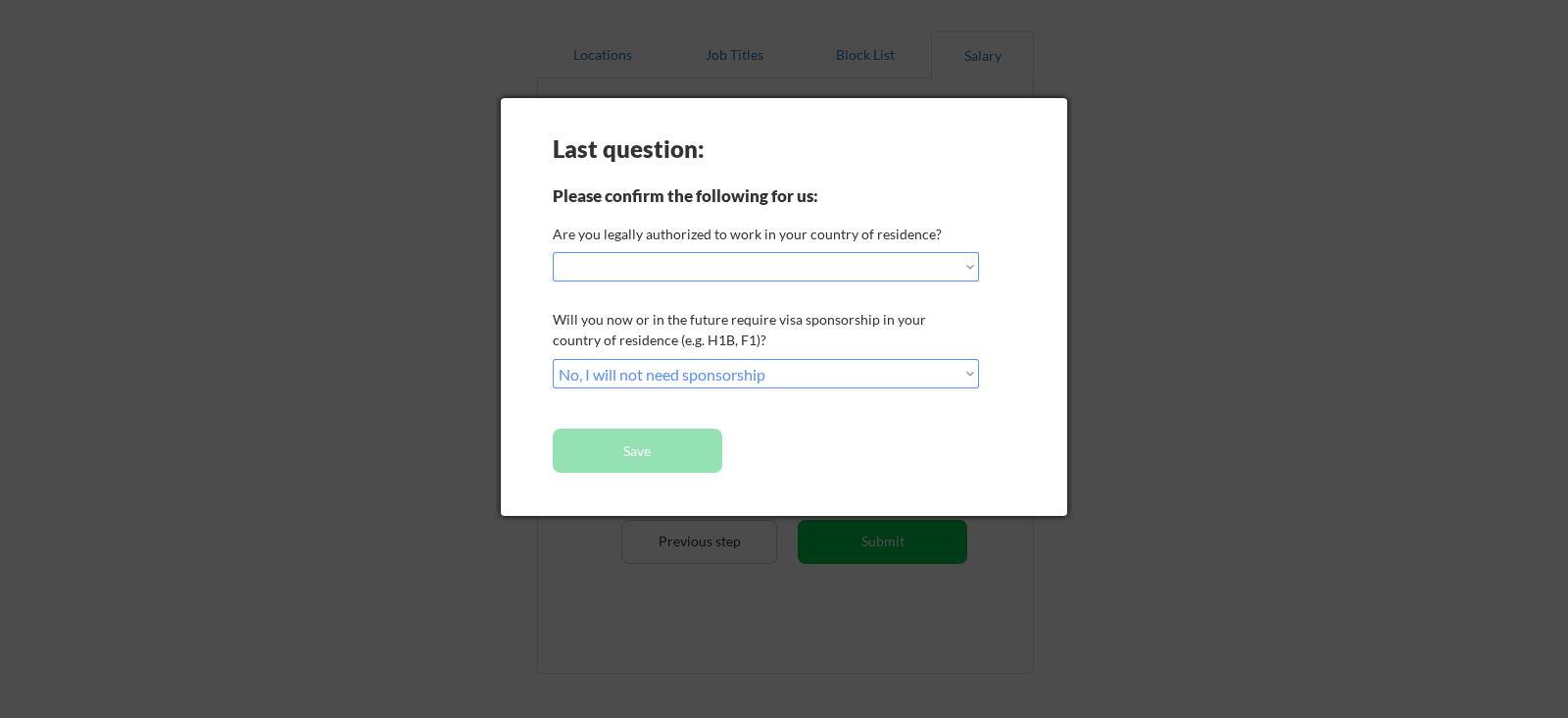
click at [638, 263] on select "Choose an option... Yes, I am a [DEMOGRAPHIC_DATA] Citizen Yes, I am a [DEMOGRA…" at bounding box center [766, 267] width 426 height 29
click at [553, 252] on select "Choose an option... Yes, I am a [DEMOGRAPHIC_DATA] Citizen Yes, I am a [DEMOGRA…" at bounding box center [766, 267] width 426 height 29
select select ""PLACEHOLDER_1427118222253""
click at [672, 468] on button "Save" at bounding box center [637, 450] width 170 height 44
click at [633, 455] on button "Save" at bounding box center [637, 450] width 170 height 44
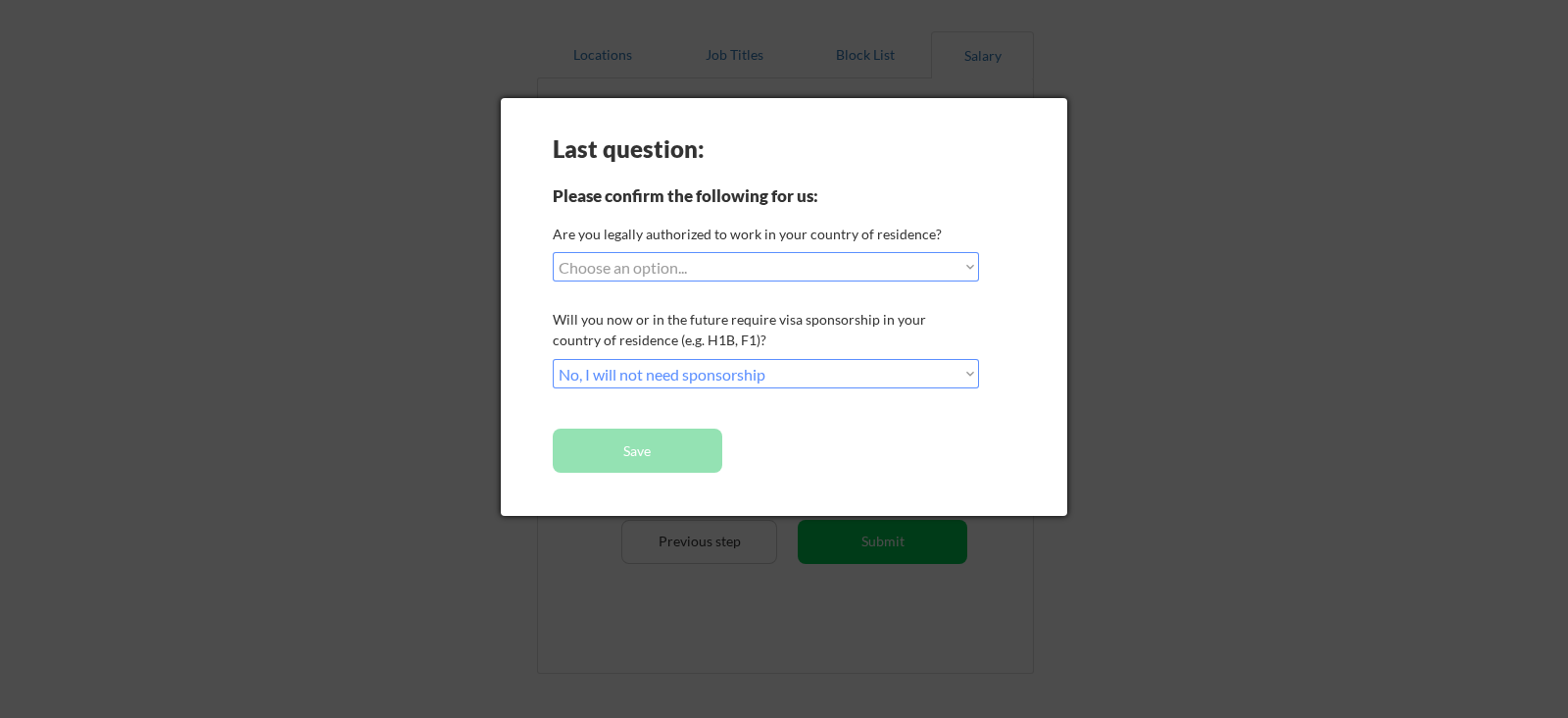
click at [305, 235] on div at bounding box center [784, 359] width 1568 height 718
